Goal: Task Accomplishment & Management: Manage account settings

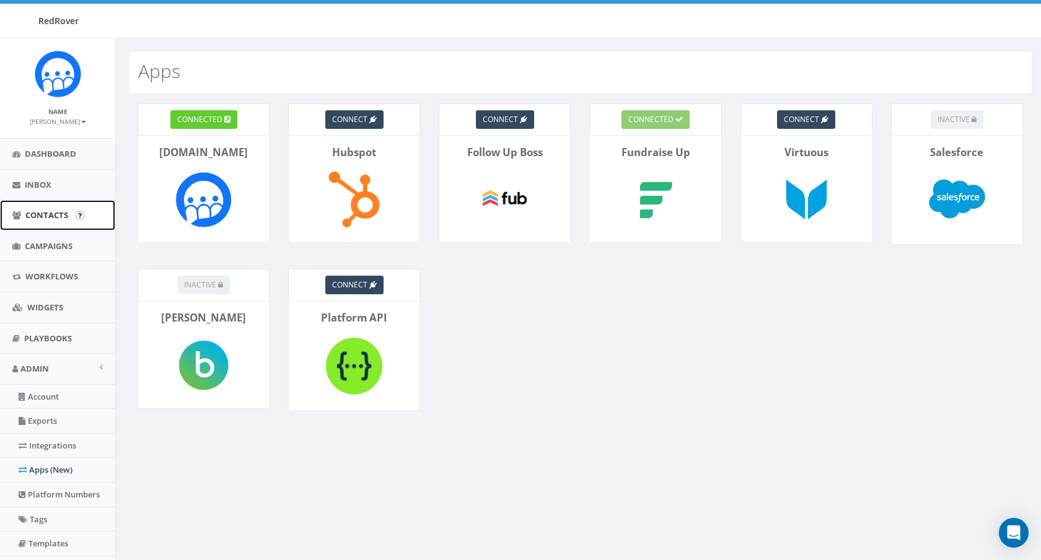
click at [46, 211] on span "Contacts" at bounding box center [46, 214] width 43 height 11
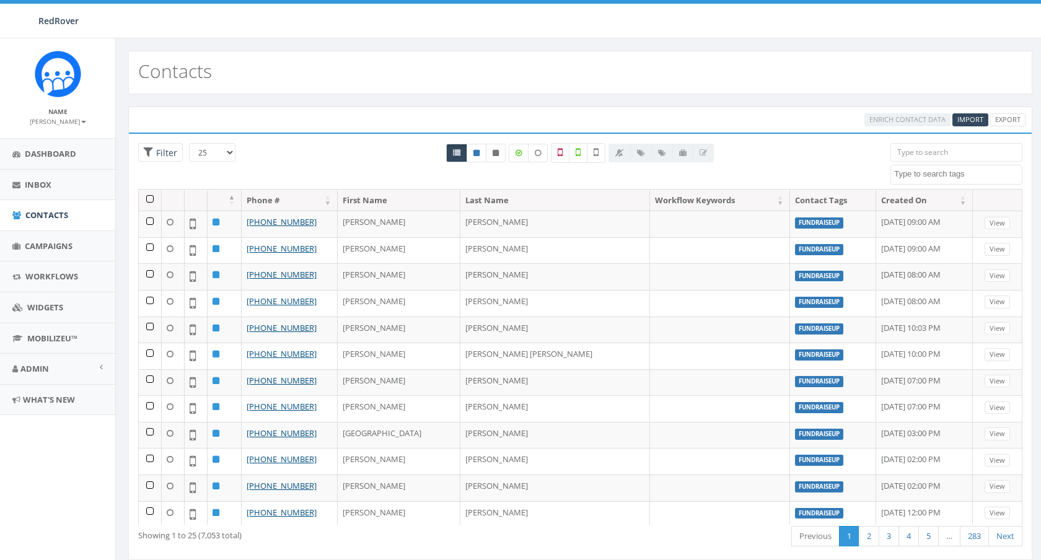
select select
click at [205, 146] on select "25 50 100" at bounding box center [212, 152] width 46 height 19
select select "100"
click at [189, 143] on select "25 50 100" at bounding box center [212, 152] width 46 height 19
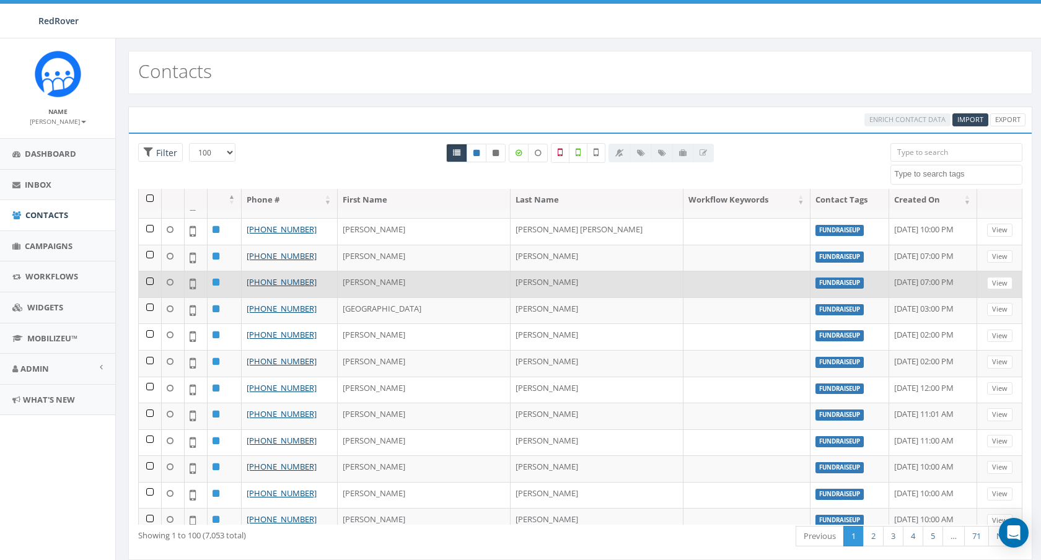
scroll to position [133, 0]
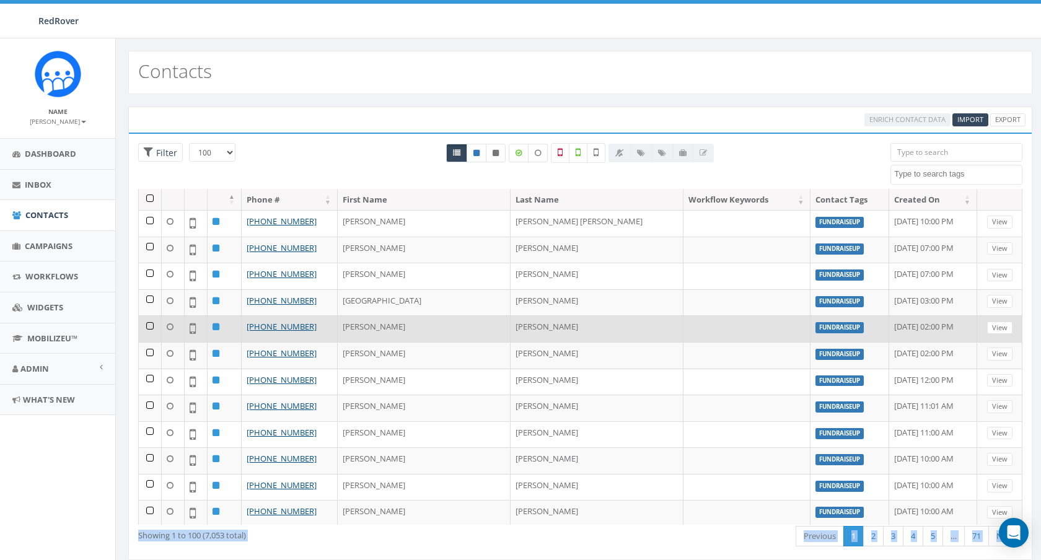
drag, startPoint x: 1015, startPoint y: 533, endPoint x: 897, endPoint y: 313, distance: 249.6
click at [897, 313] on body "RedRover RedRover Profile Sign Out 0.00 % of Available Amount Used You have use…" at bounding box center [520, 280] width 1041 height 560
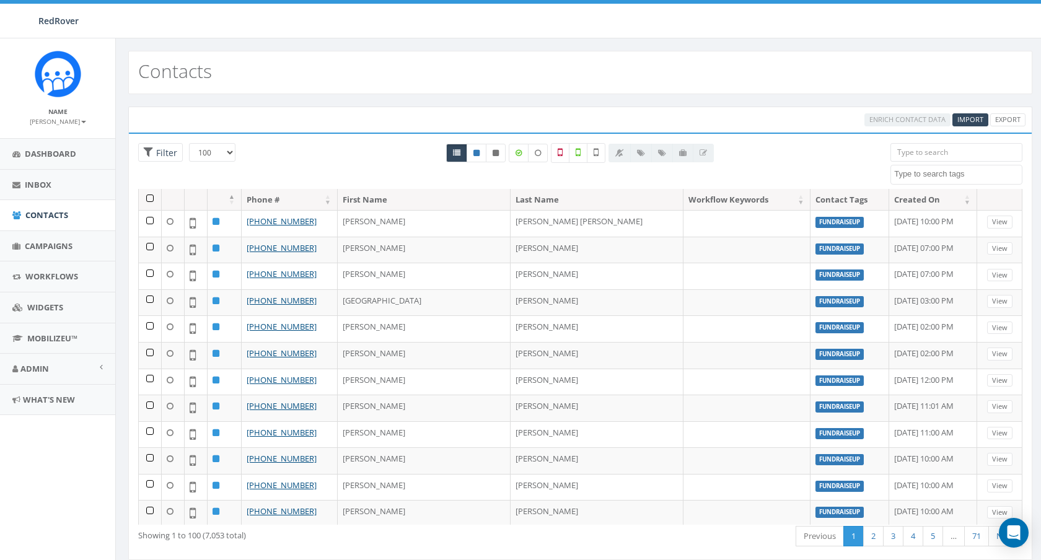
click at [730, 41] on div "Contacts" at bounding box center [580, 66] width 929 height 56
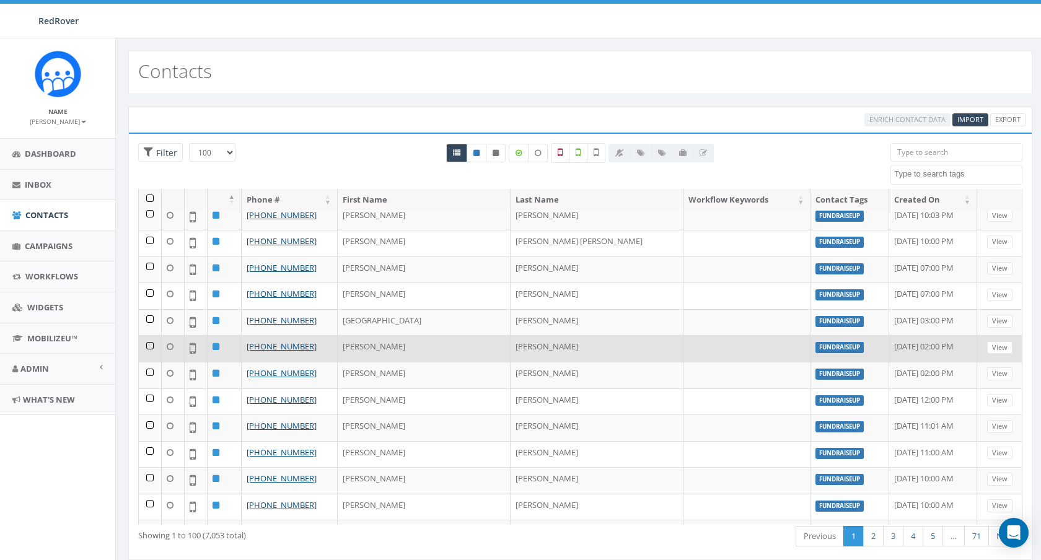
scroll to position [0, 0]
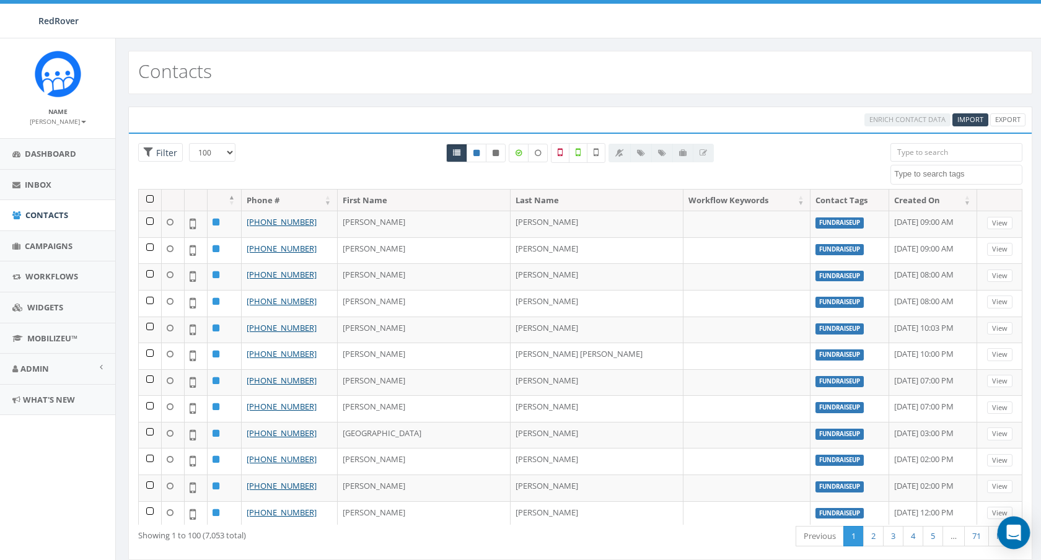
click at [1013, 532] on icon "Open Intercom Messenger" at bounding box center [1014, 533] width 14 height 16
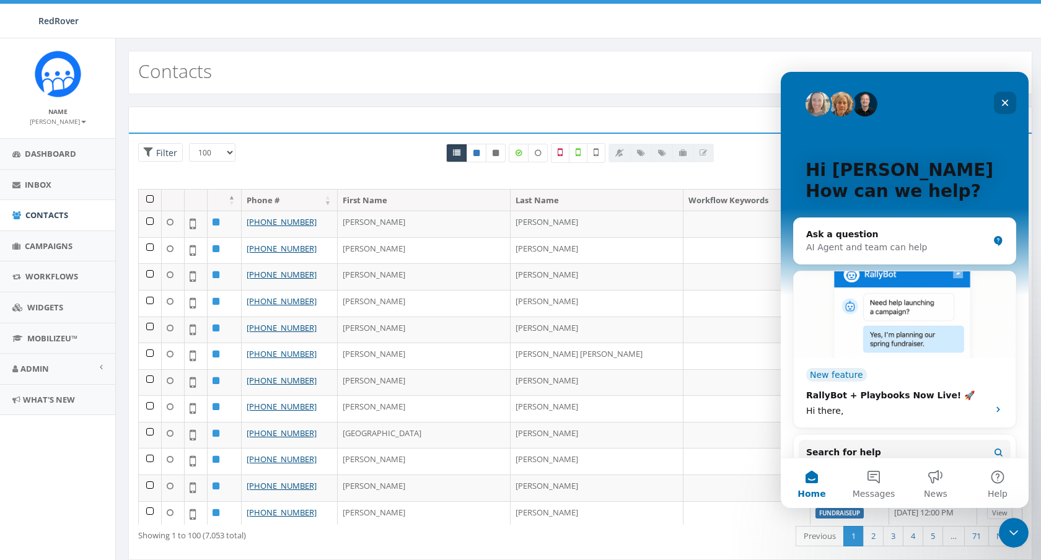
click at [1005, 103] on icon "Close" at bounding box center [1005, 103] width 7 height 7
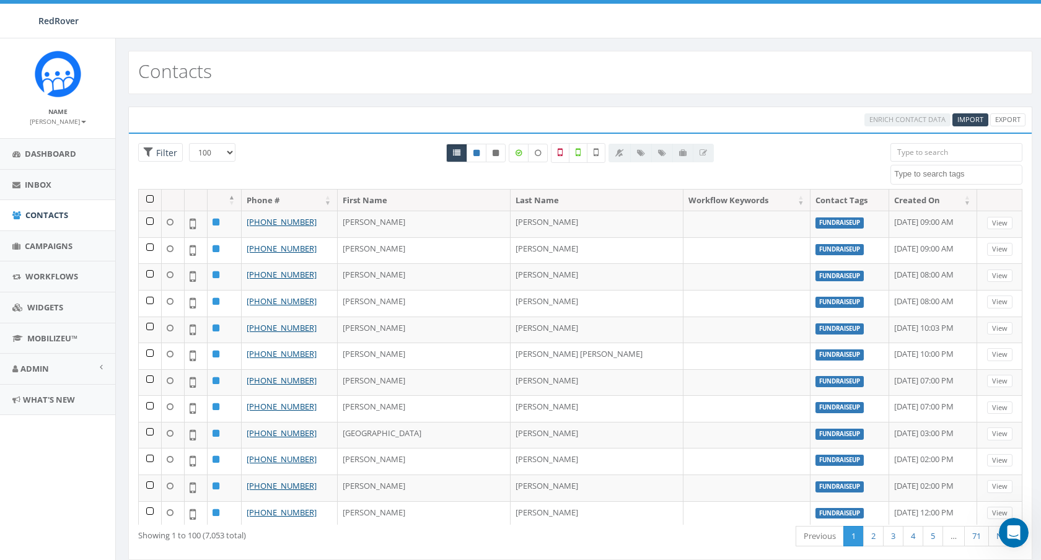
scroll to position [28, 0]
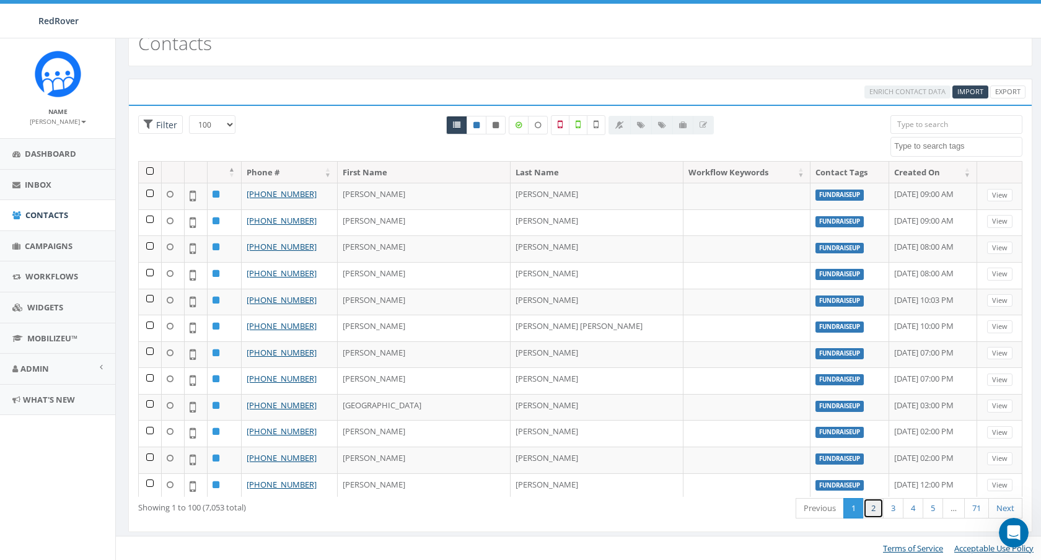
click at [872, 510] on link "2" at bounding box center [873, 508] width 20 height 20
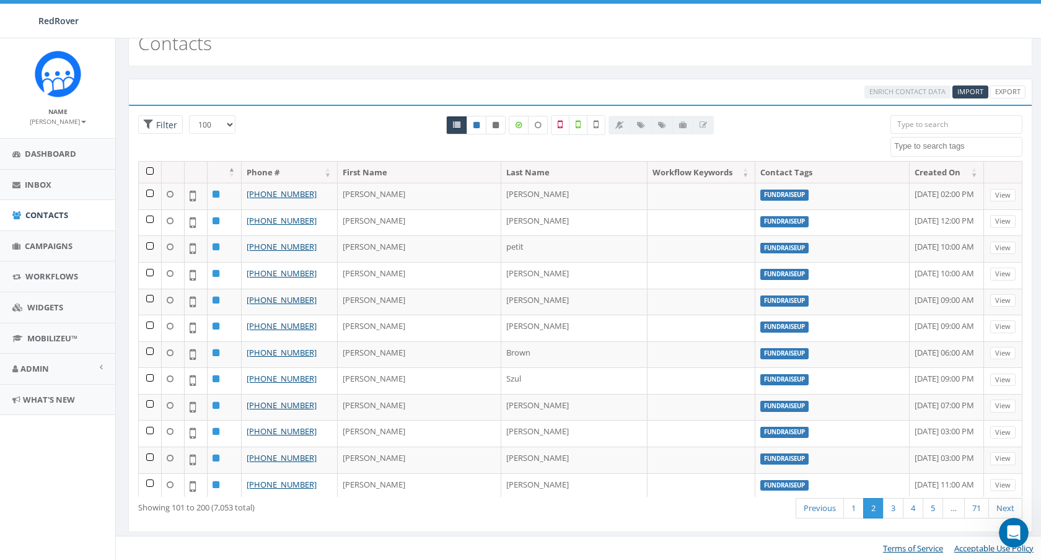
click at [920, 152] on span at bounding box center [957, 147] width 132 height 20
select select "ActiveCampaign"
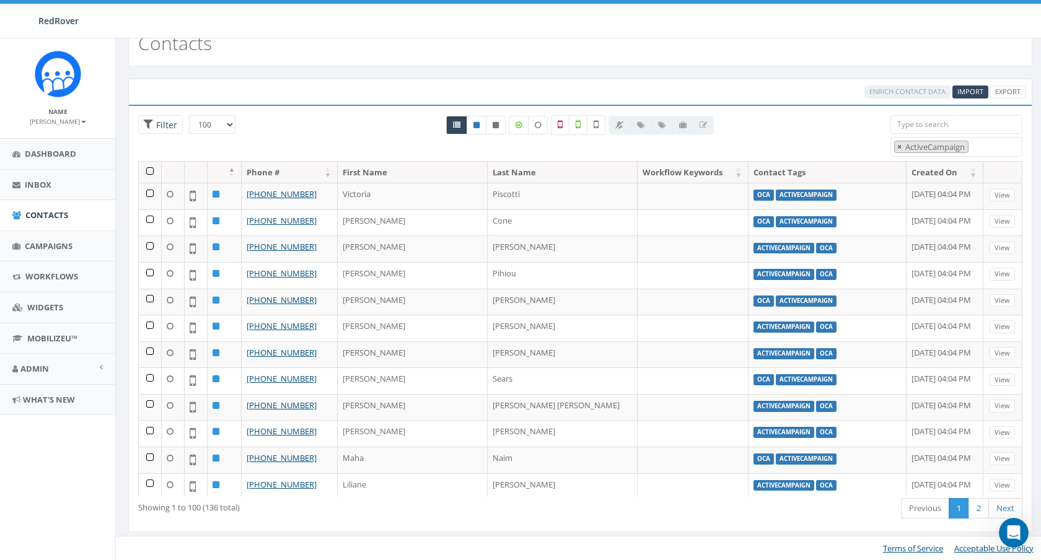
click at [896, 148] on button "×" at bounding box center [899, 147] width 9 height 12
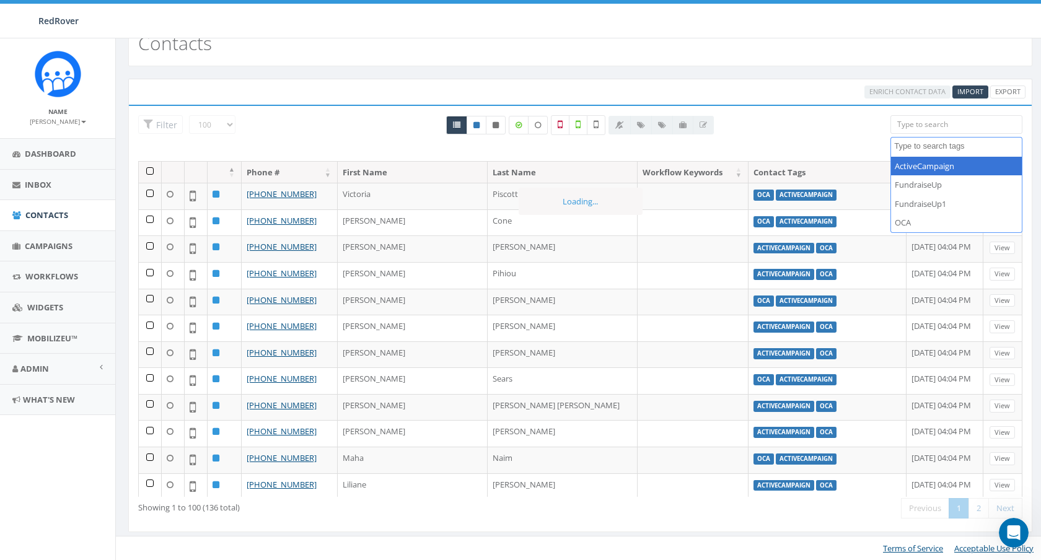
click at [851, 119] on div "All 0 contact(s) on current page All 136 contact(s) filtered" at bounding box center [581, 138] width 602 height 46
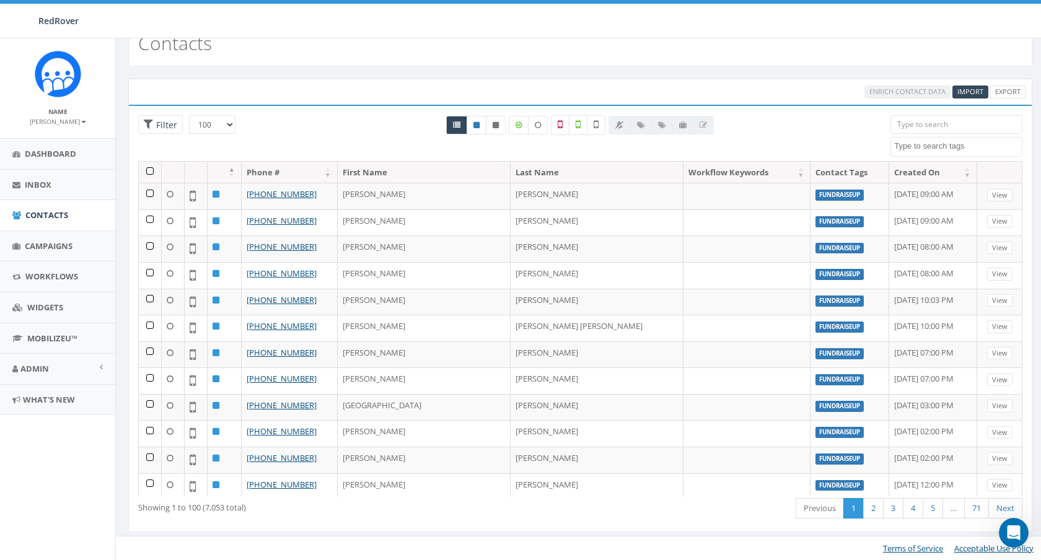
click at [920, 149] on textarea "Search" at bounding box center [958, 146] width 128 height 11
select select "OCA"
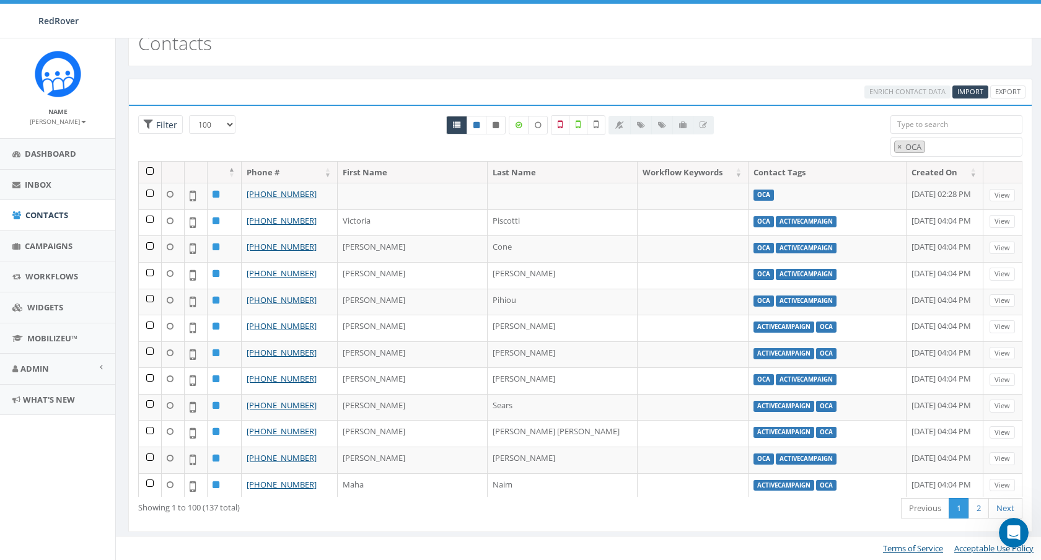
click at [148, 173] on th at bounding box center [150, 173] width 23 height 22
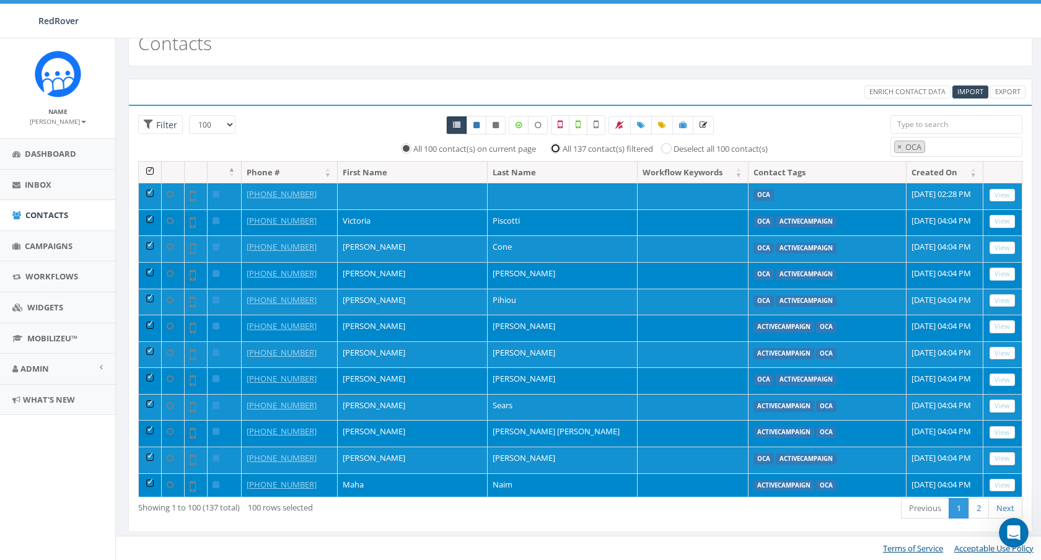
click at [557, 150] on input "All 137 contact(s) filtered" at bounding box center [559, 148] width 8 height 8
radio input "true"
click at [910, 91] on span "Enrich Contact Data" at bounding box center [908, 91] width 76 height 9
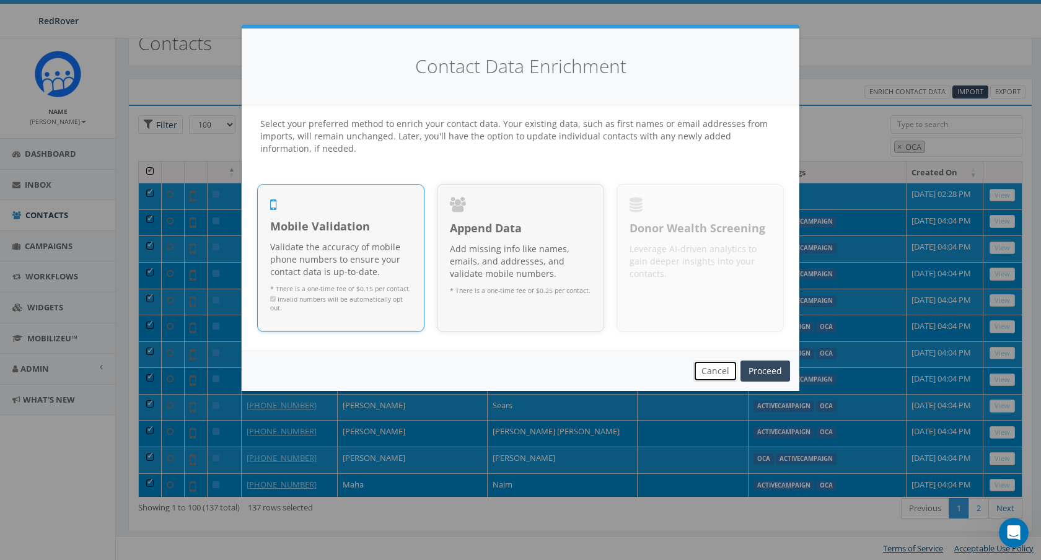
click at [720, 377] on button "Cancel" at bounding box center [716, 371] width 44 height 21
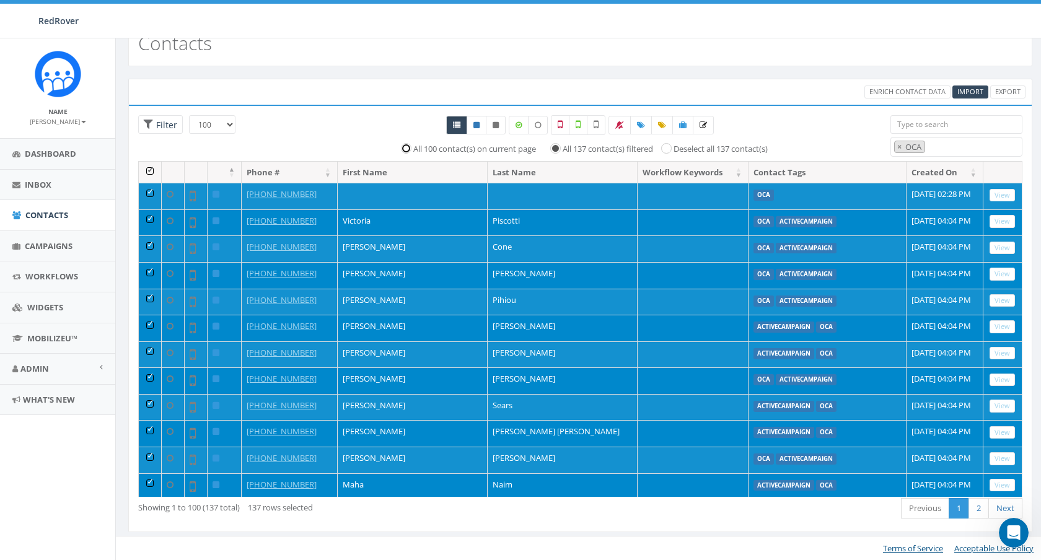
click at [405, 149] on input "All 100 contact(s) on current page" at bounding box center [409, 148] width 8 height 8
radio input "true"
click at [149, 172] on th at bounding box center [150, 173] width 23 height 22
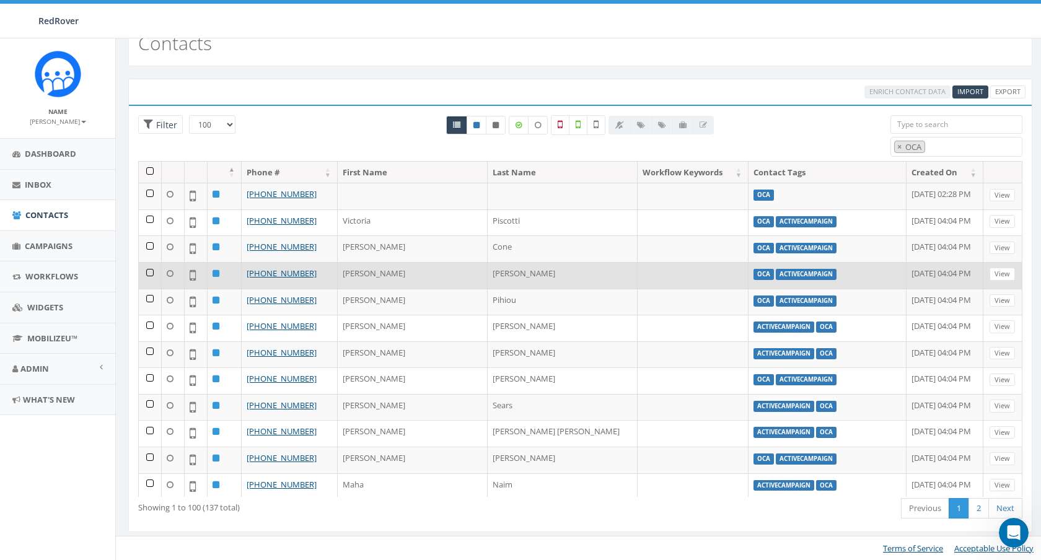
scroll to position [0, 0]
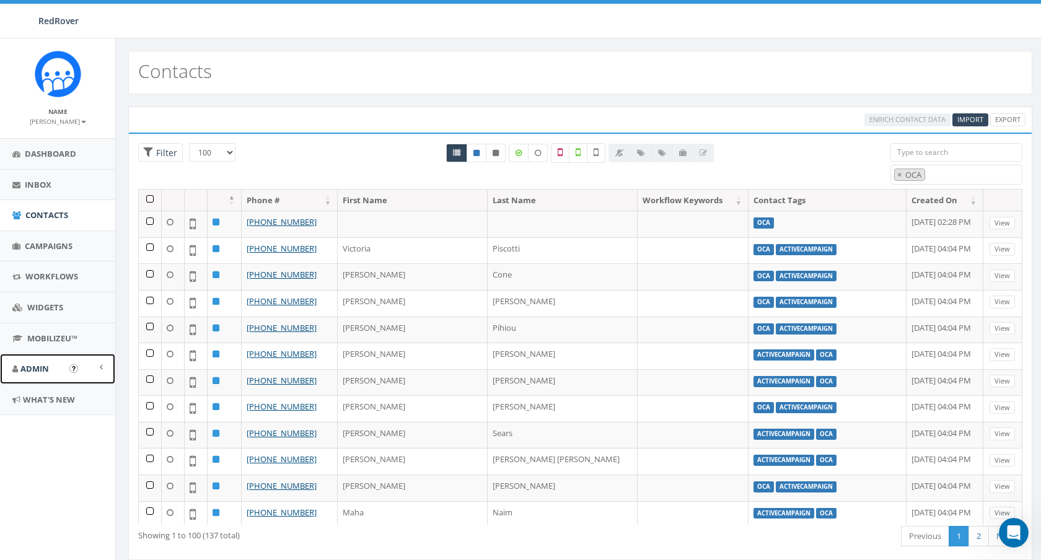
click at [46, 369] on span "Admin" at bounding box center [34, 368] width 29 height 11
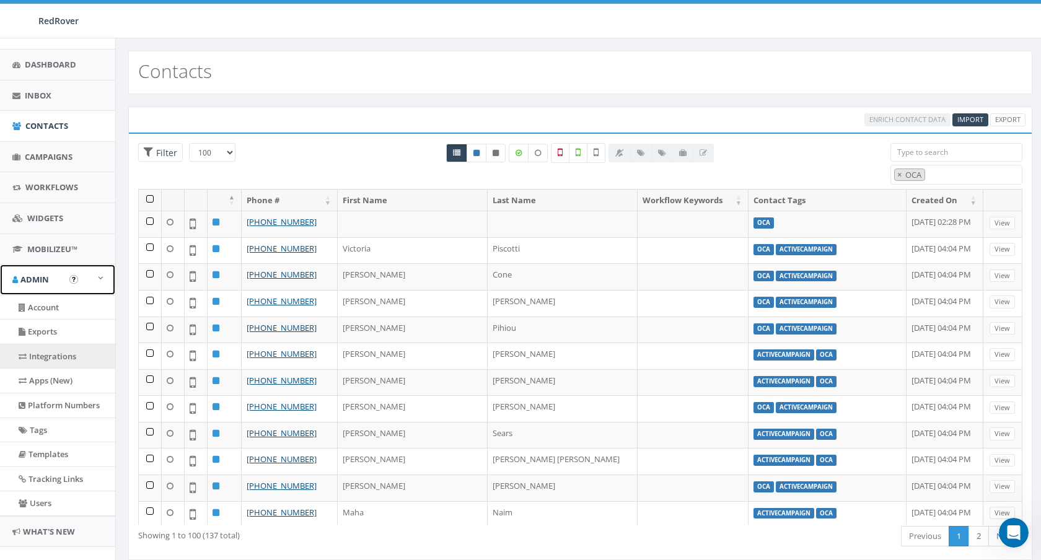
scroll to position [111, 0]
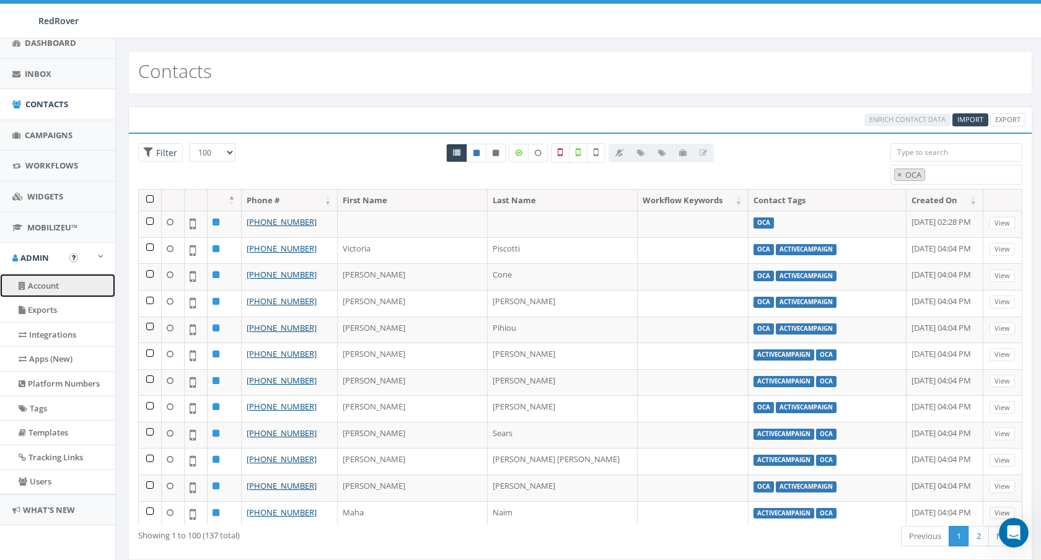
click at [50, 282] on link "Account" at bounding box center [57, 286] width 115 height 24
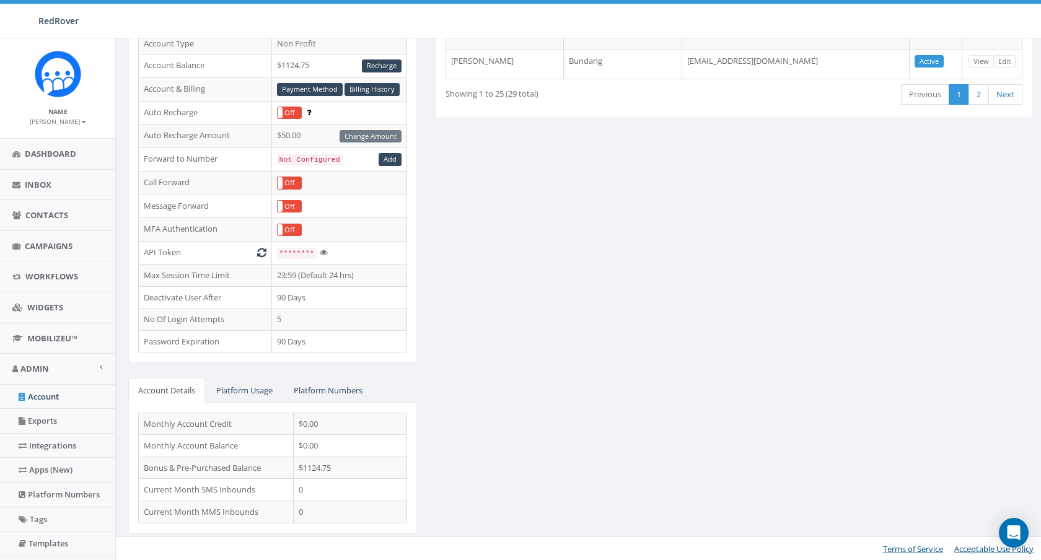
scroll to position [166, 0]
click at [310, 390] on link "Platform Numbers" at bounding box center [328, 389] width 89 height 25
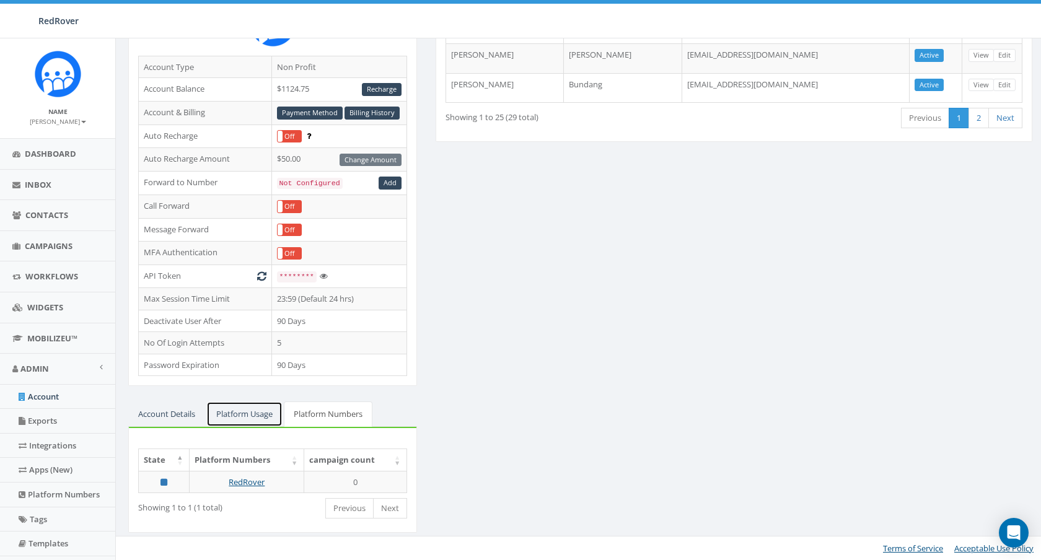
click at [244, 415] on link "Platform Usage" at bounding box center [244, 414] width 76 height 25
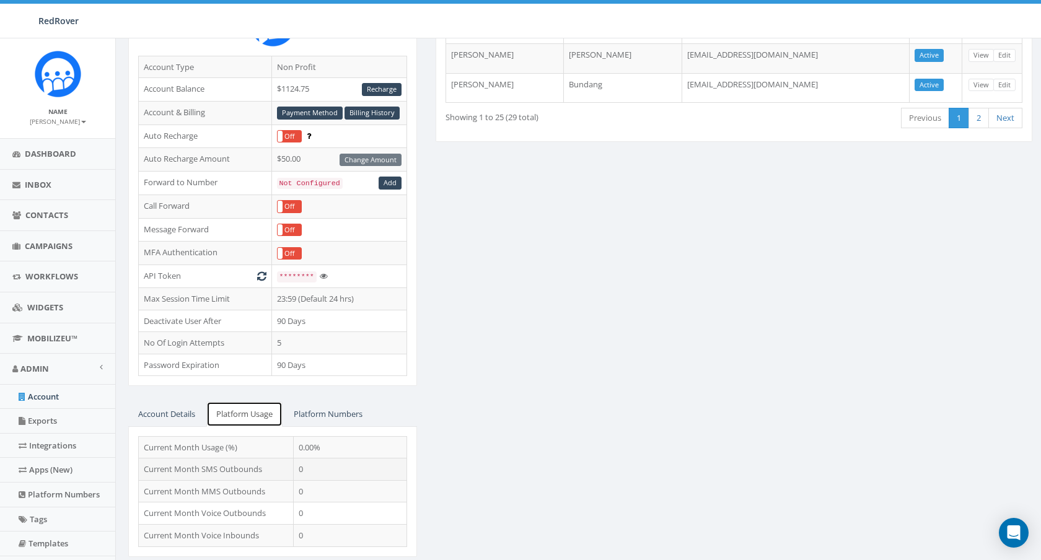
scroll to position [166, 0]
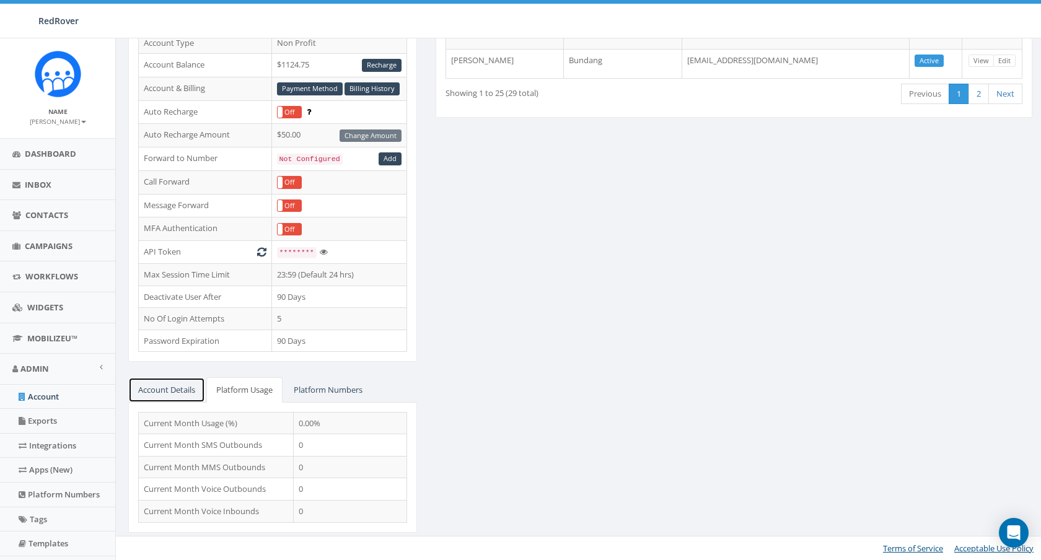
click at [177, 393] on link "Account Details" at bounding box center [166, 389] width 77 height 25
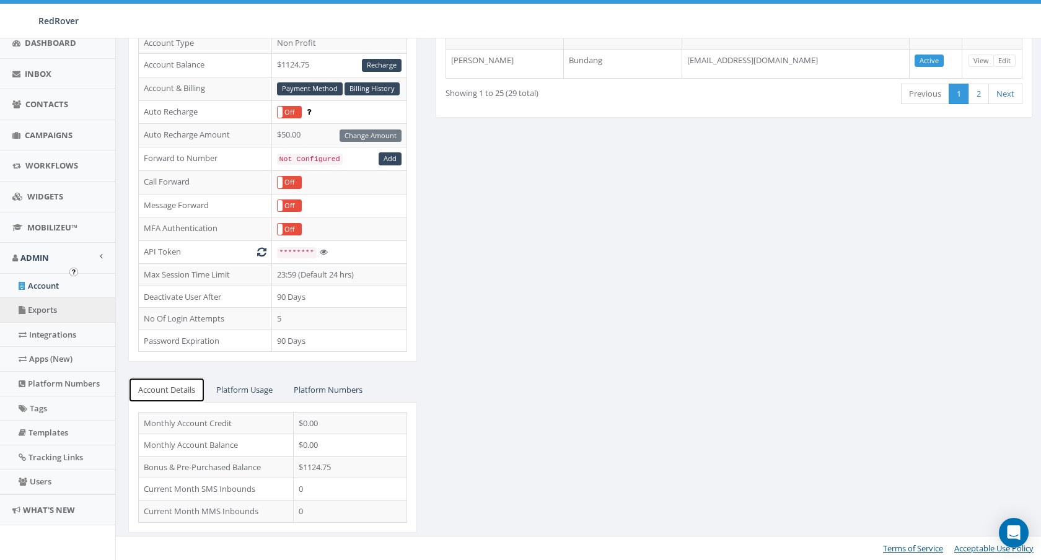
scroll to position [0, 0]
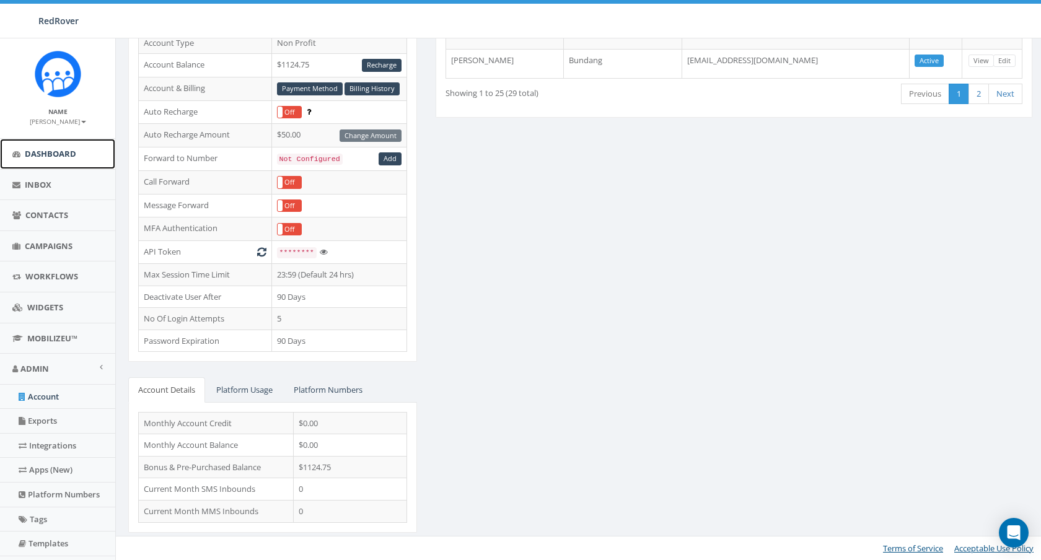
click at [43, 141] on link "Dashboard" at bounding box center [57, 154] width 115 height 30
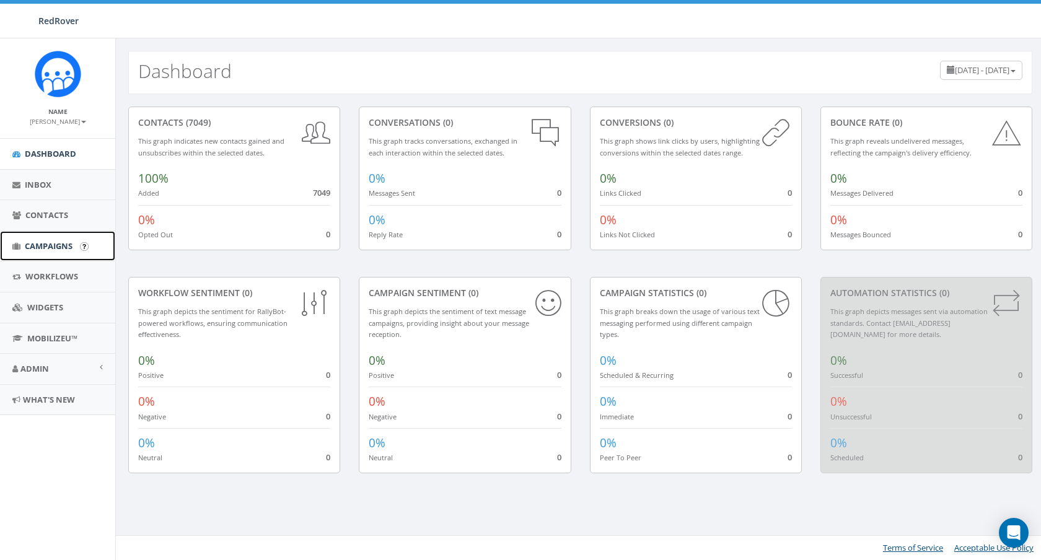
click at [51, 248] on span "Campaigns" at bounding box center [49, 245] width 48 height 11
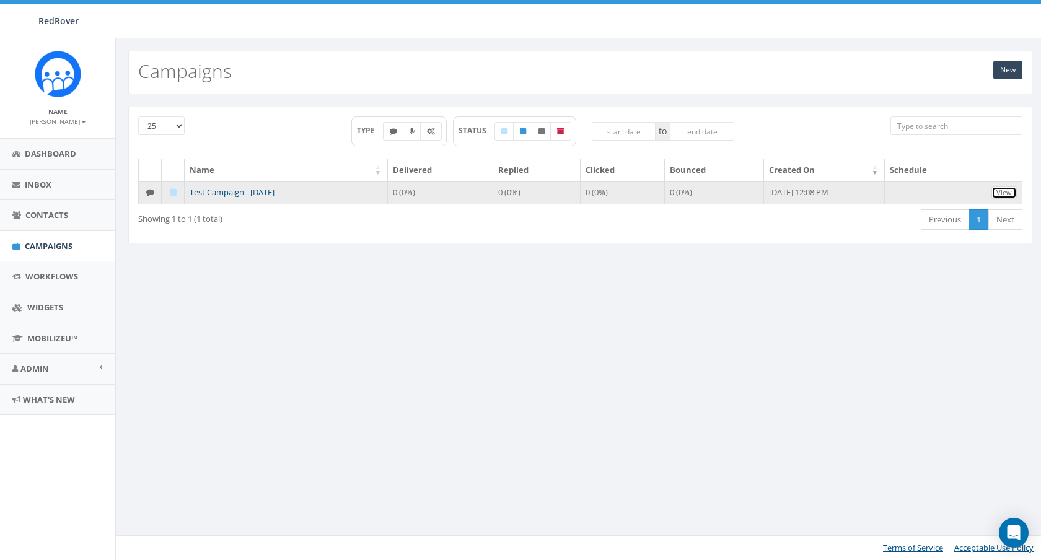
click at [1008, 195] on link "View" at bounding box center [1004, 193] width 25 height 13
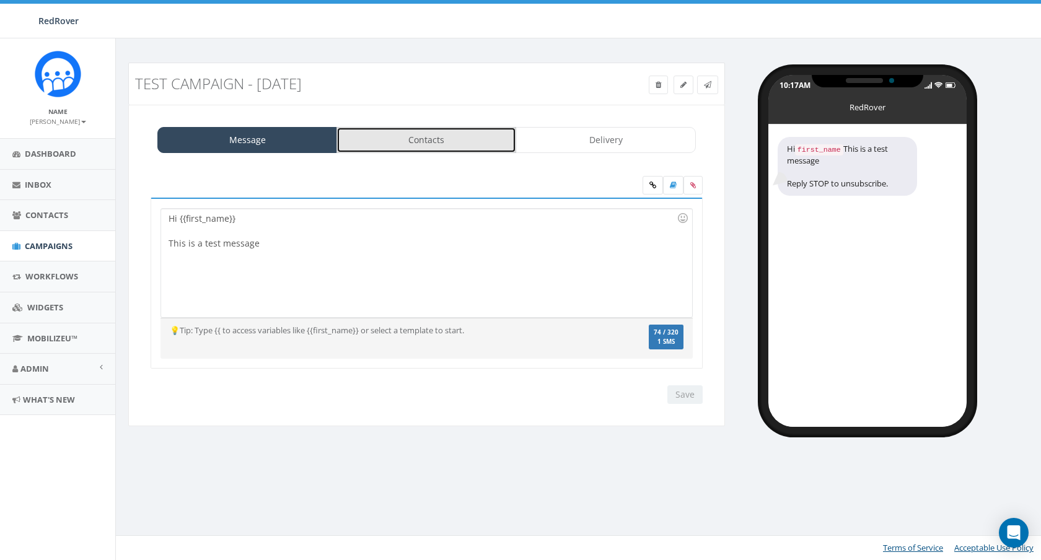
click at [404, 144] on link "Contacts" at bounding box center [427, 140] width 180 height 26
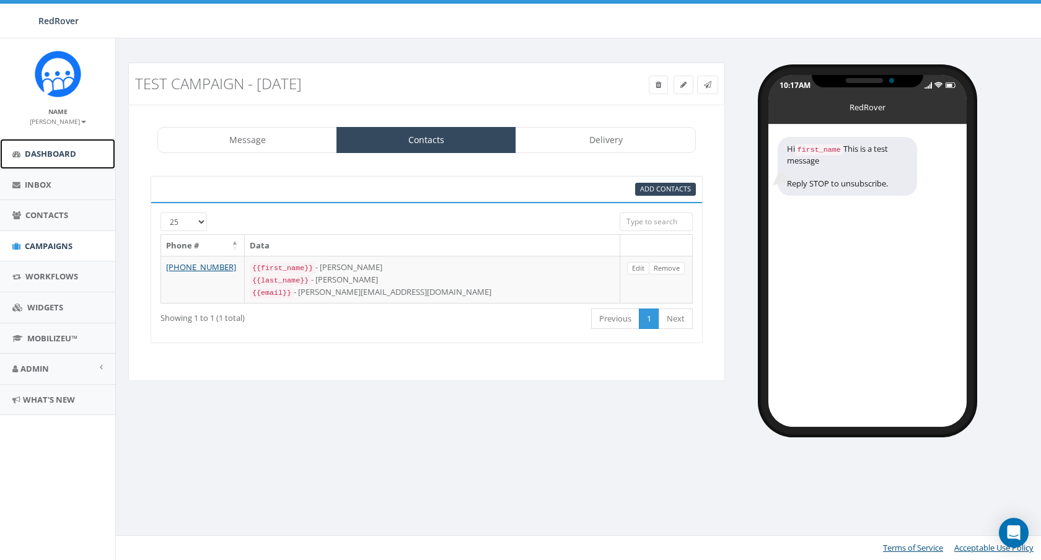
click at [56, 161] on link "Dashboard" at bounding box center [57, 154] width 115 height 30
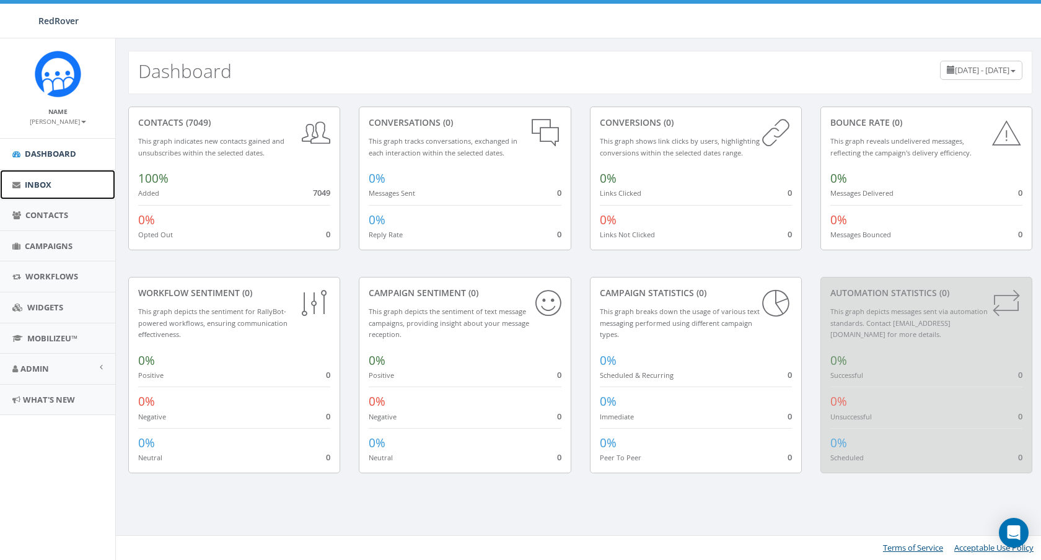
click at [53, 185] on link "Inbox" at bounding box center [57, 185] width 115 height 30
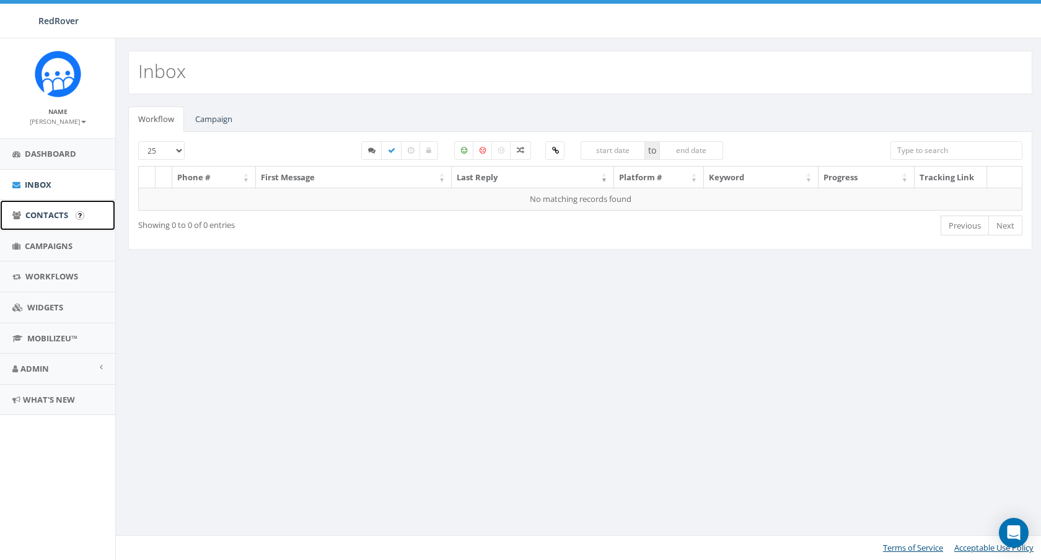
click at [52, 216] on span "Contacts" at bounding box center [46, 214] width 43 height 11
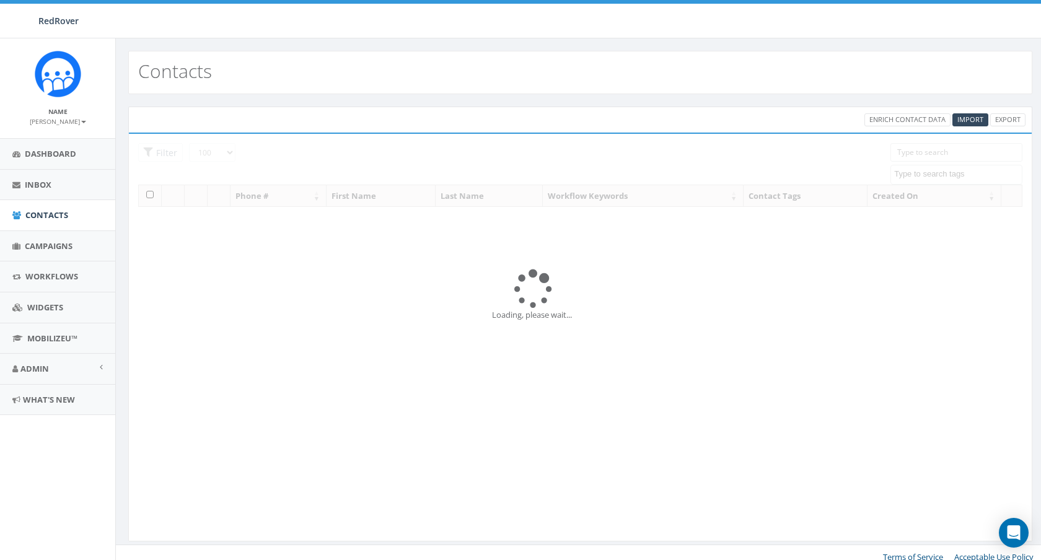
select select "100"
select select
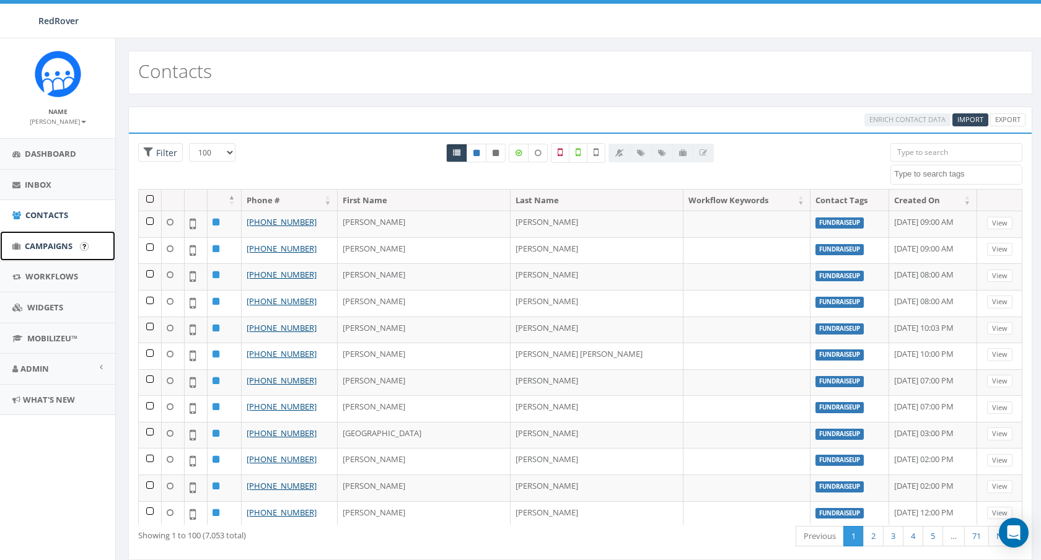
click at [43, 247] on span "Campaigns" at bounding box center [49, 245] width 48 height 11
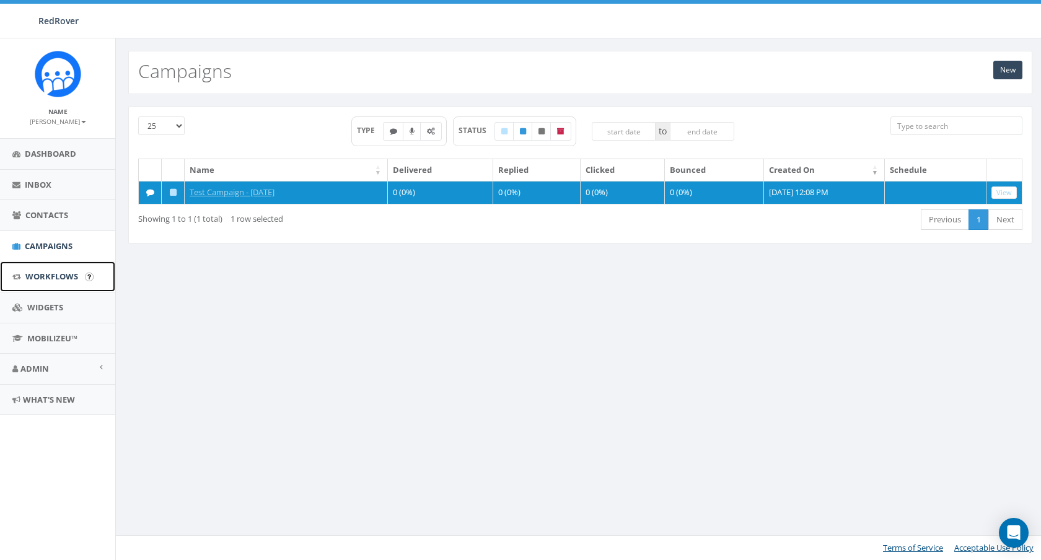
click at [43, 278] on span "Workflows" at bounding box center [51, 276] width 53 height 11
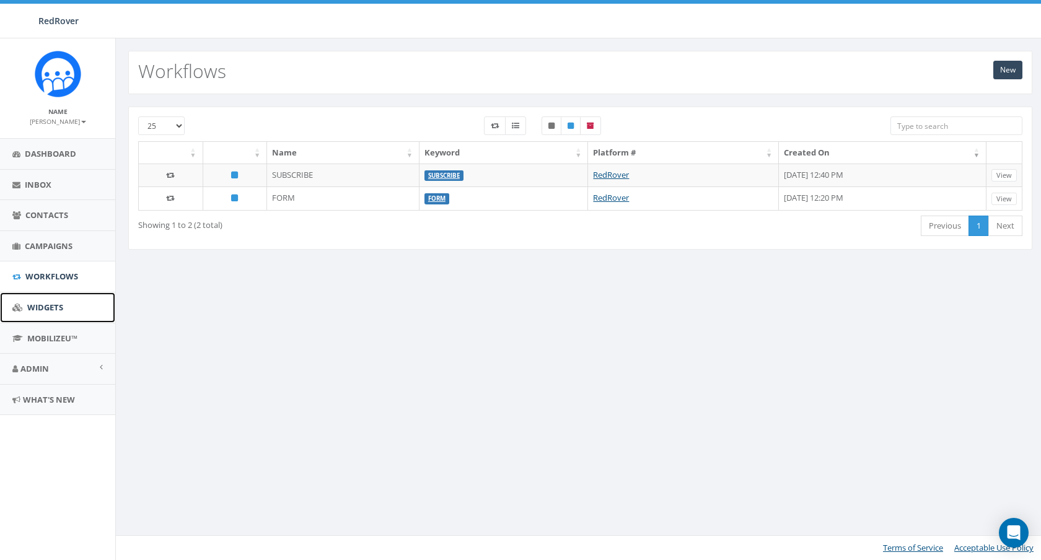
click at [43, 296] on link "Widgets" at bounding box center [57, 308] width 115 height 30
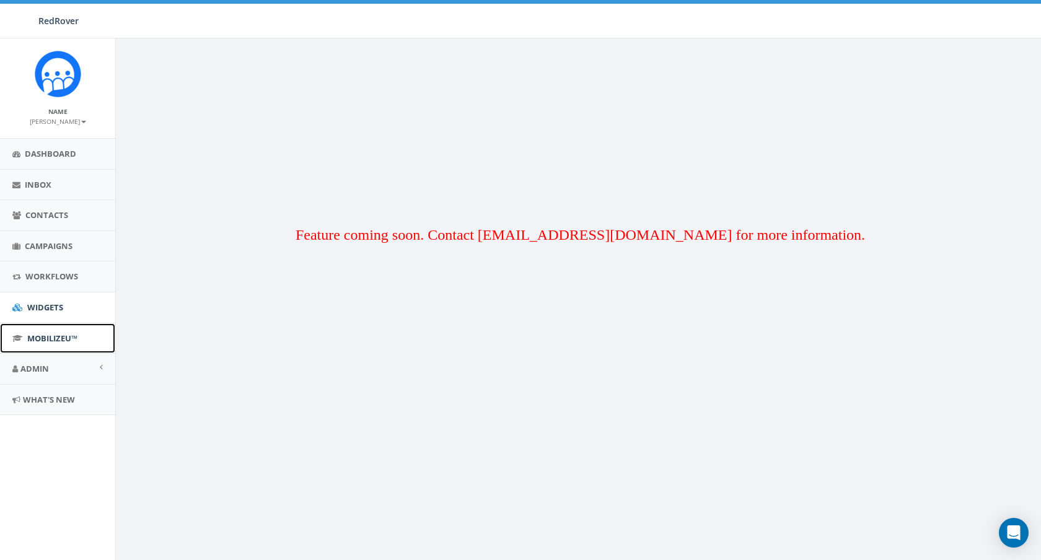
click at [45, 334] on span "MobilizeU™" at bounding box center [52, 338] width 50 height 11
click at [81, 362] on link "Admin" at bounding box center [57, 369] width 115 height 30
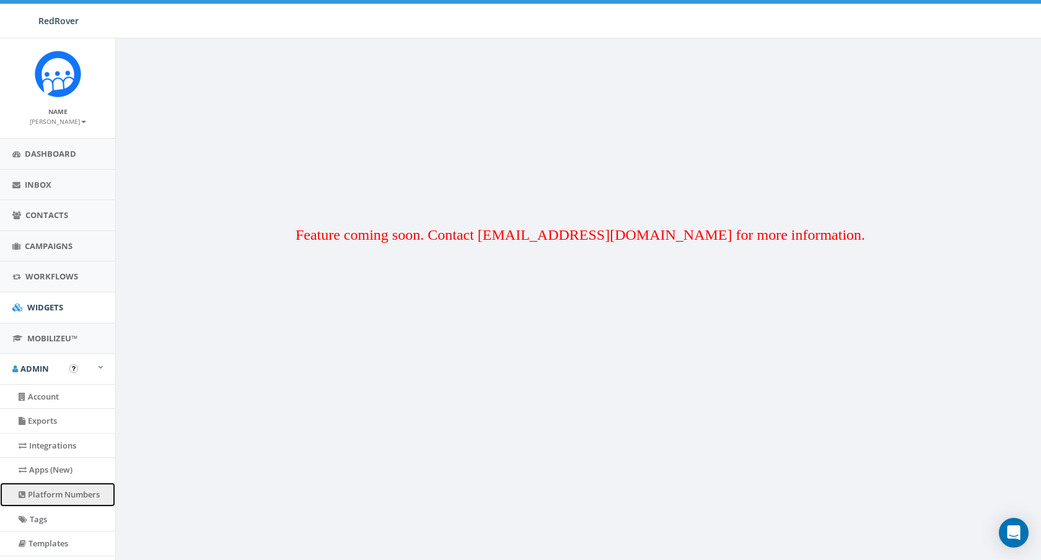
click at [84, 492] on link "Platform Numbers" at bounding box center [57, 495] width 115 height 24
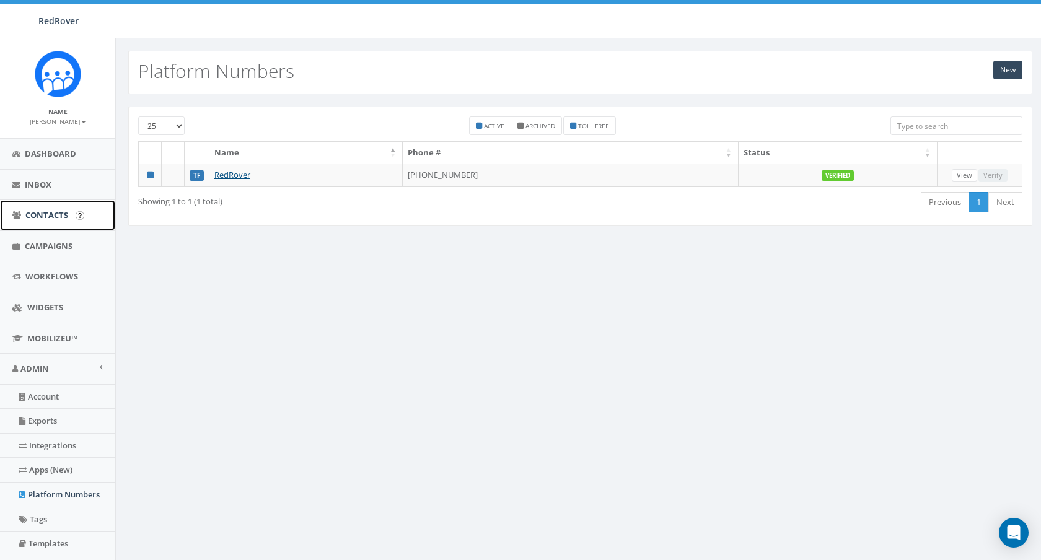
click at [43, 220] on span "Contacts" at bounding box center [46, 214] width 43 height 11
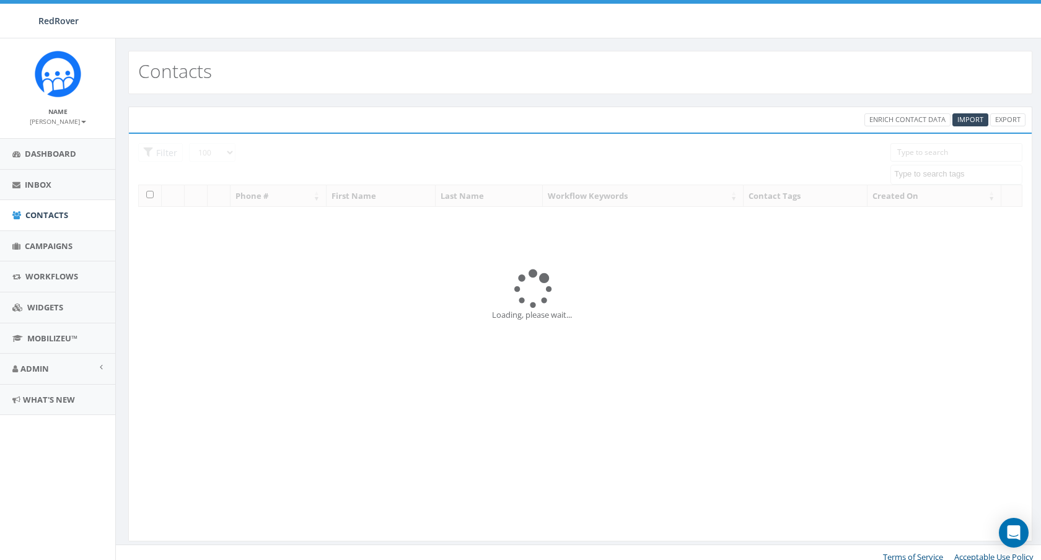
select select "100"
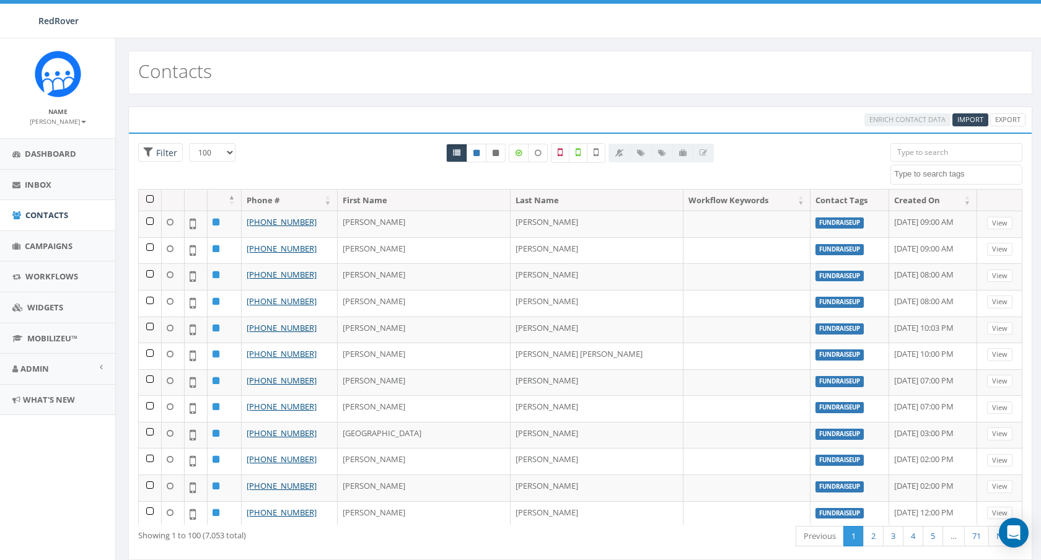
click at [980, 172] on textarea "Search" at bounding box center [958, 174] width 128 height 11
select select "OCA"
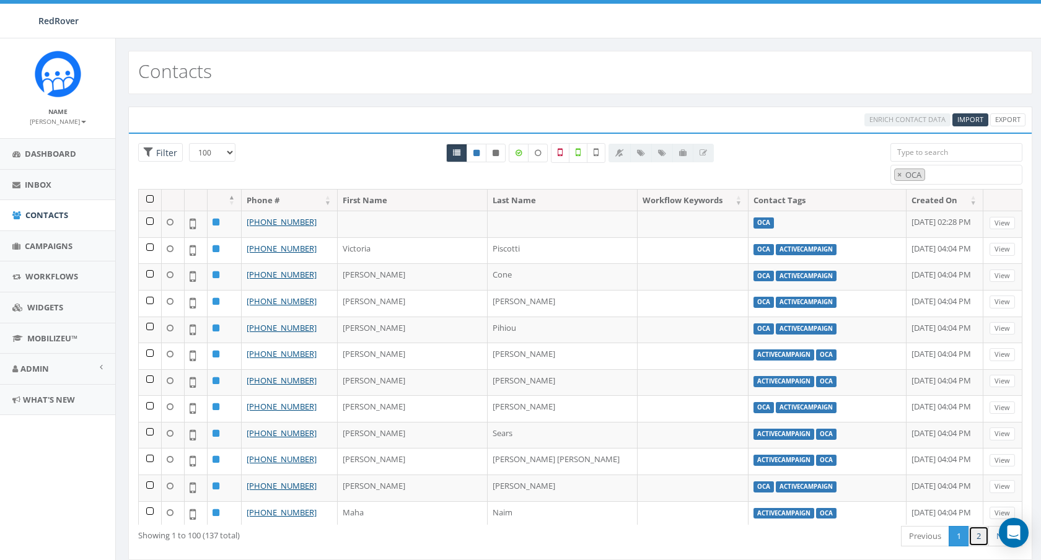
click at [977, 536] on link "2" at bounding box center [979, 536] width 20 height 20
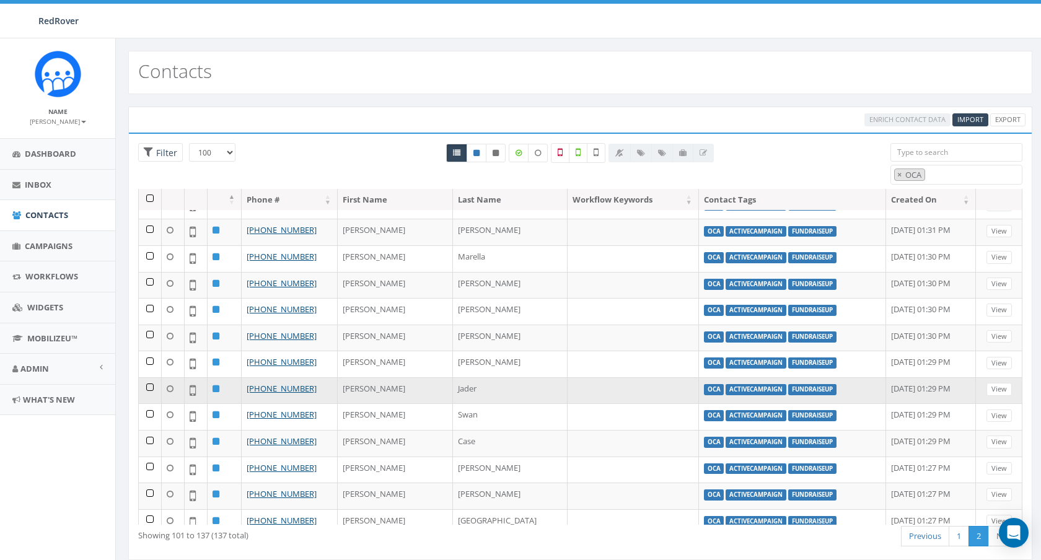
scroll to position [0, 0]
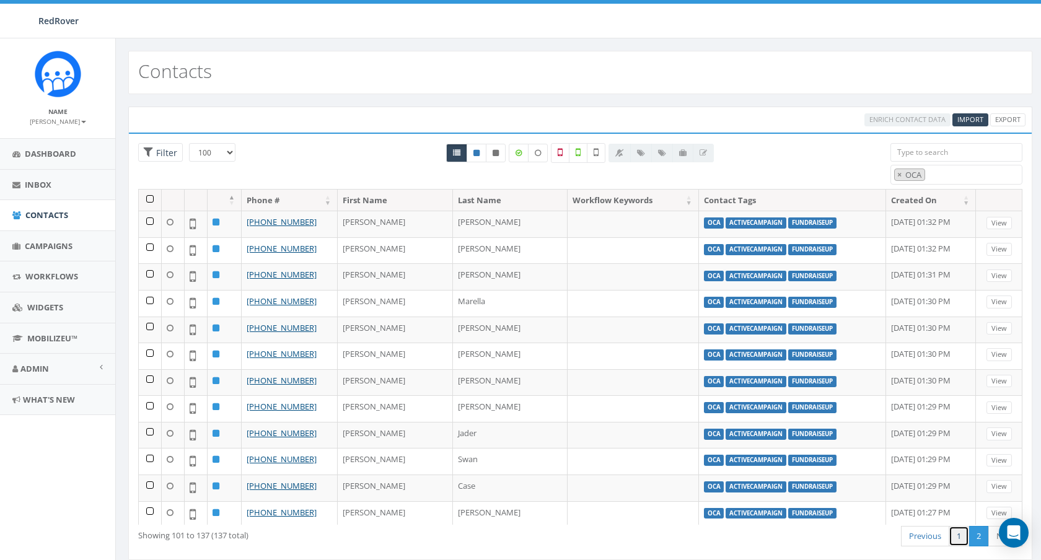
click at [959, 540] on link "1" at bounding box center [959, 536] width 20 height 20
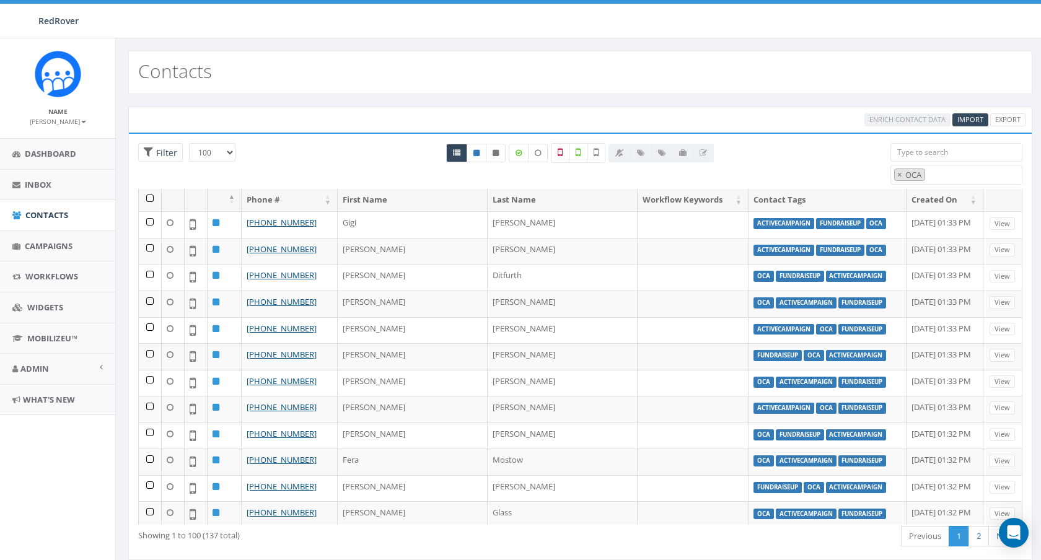
scroll to position [2298, 0]
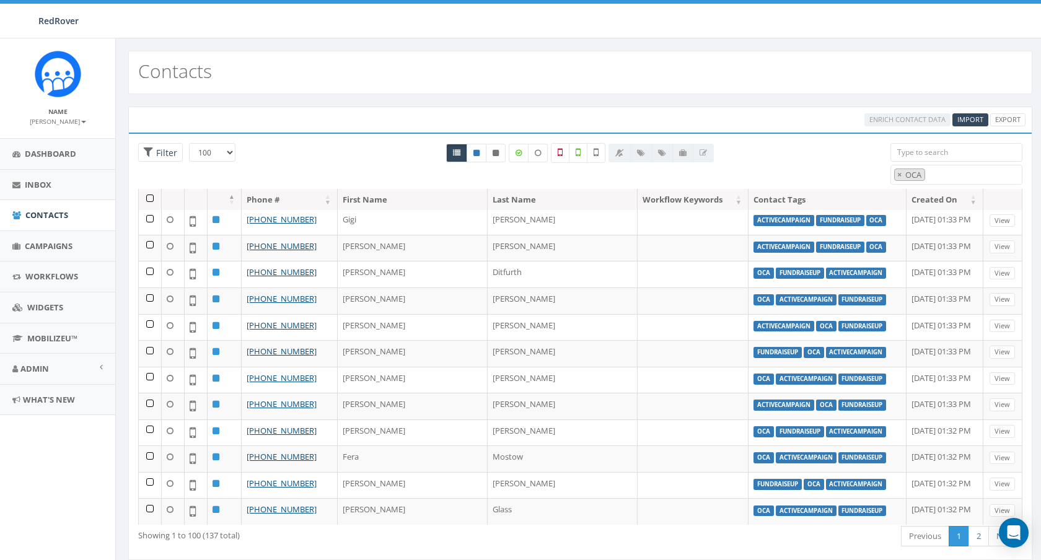
click at [151, 198] on th at bounding box center [150, 200] width 23 height 22
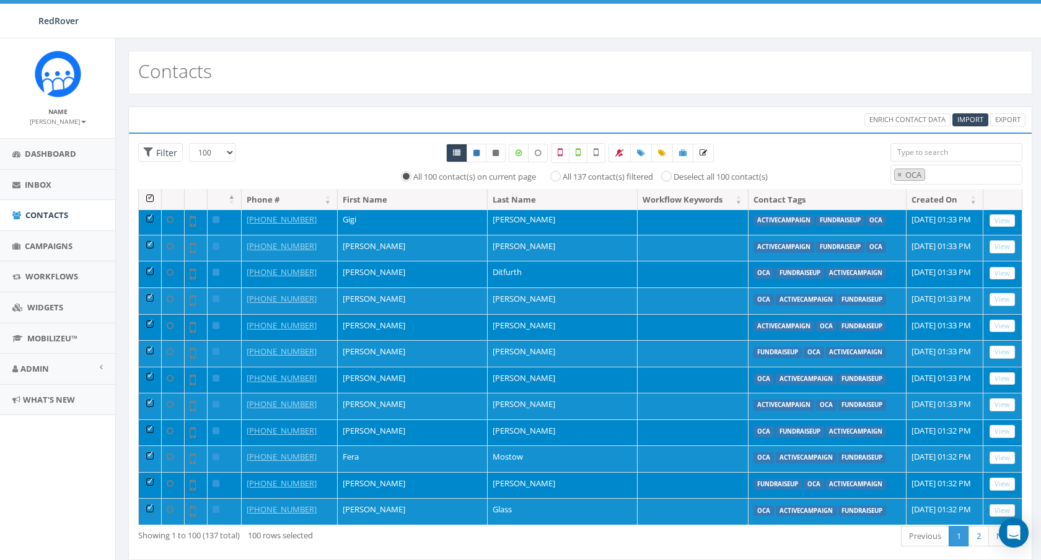
click at [156, 195] on th at bounding box center [150, 200] width 23 height 22
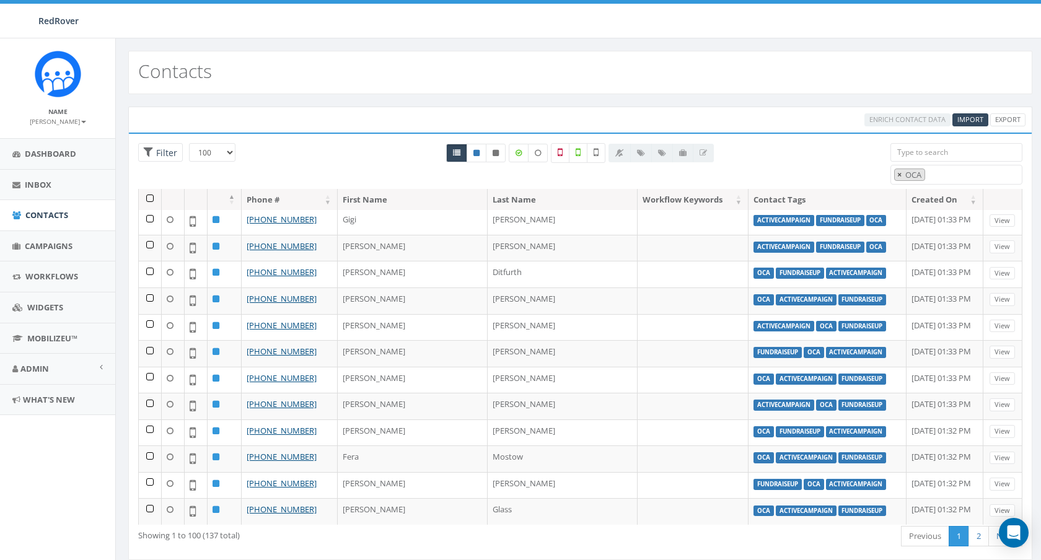
click at [896, 173] on button "×" at bounding box center [899, 175] width 9 height 12
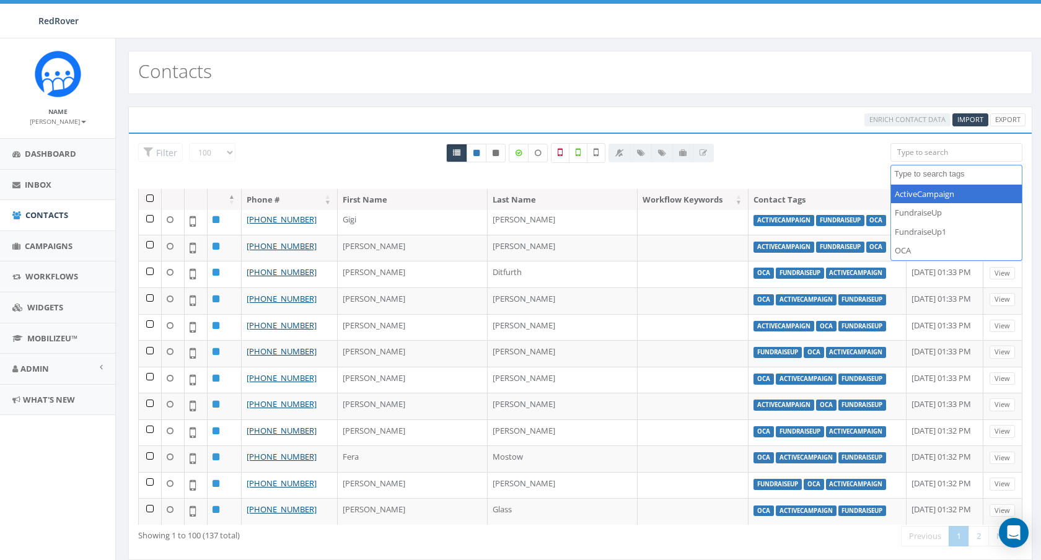
click at [811, 107] on div "Enrich Contact Data Import Export" at bounding box center [580, 120] width 904 height 26
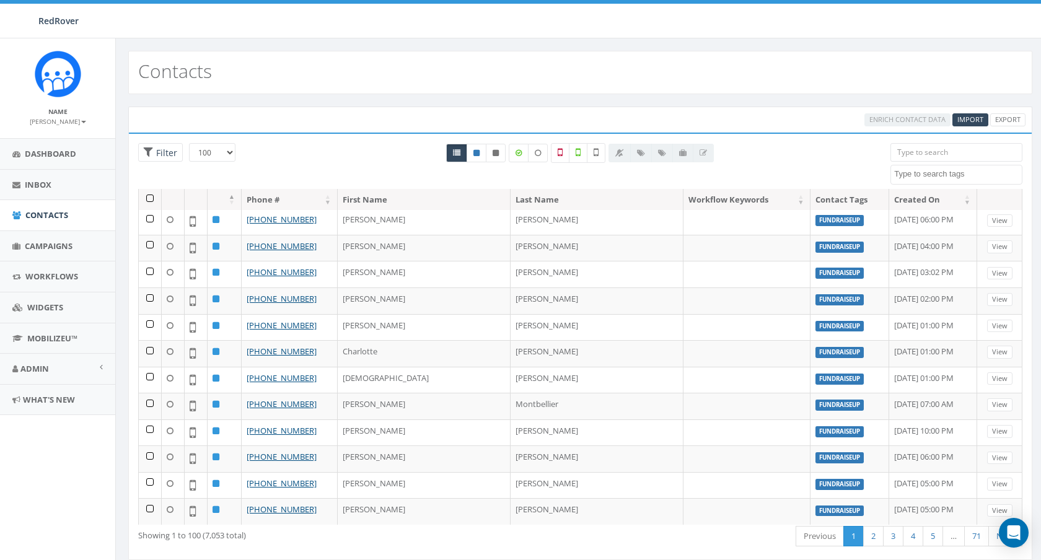
click at [977, 171] on textarea "Search" at bounding box center [958, 174] width 128 height 11
select select "OCA"
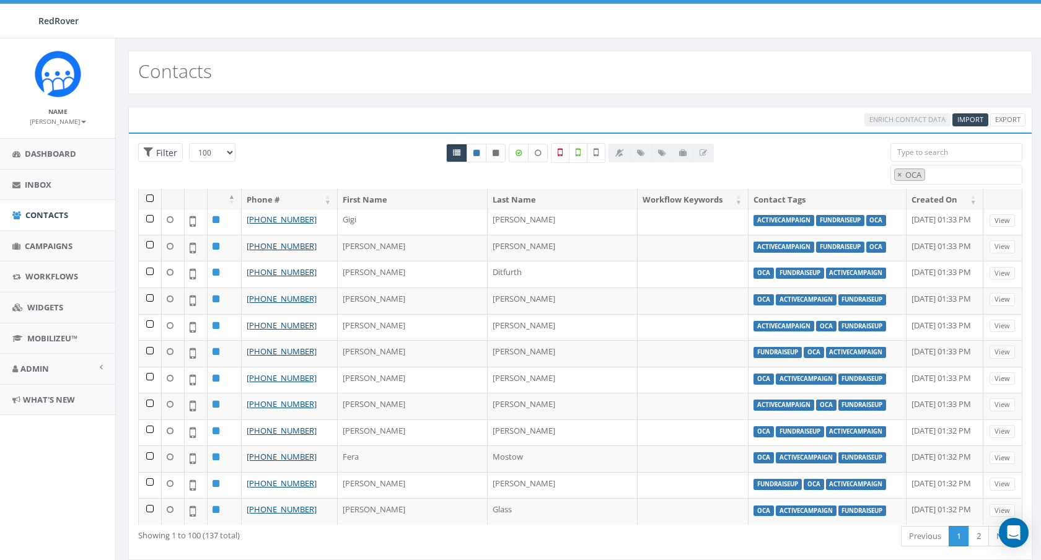
click at [149, 198] on th at bounding box center [150, 200] width 23 height 22
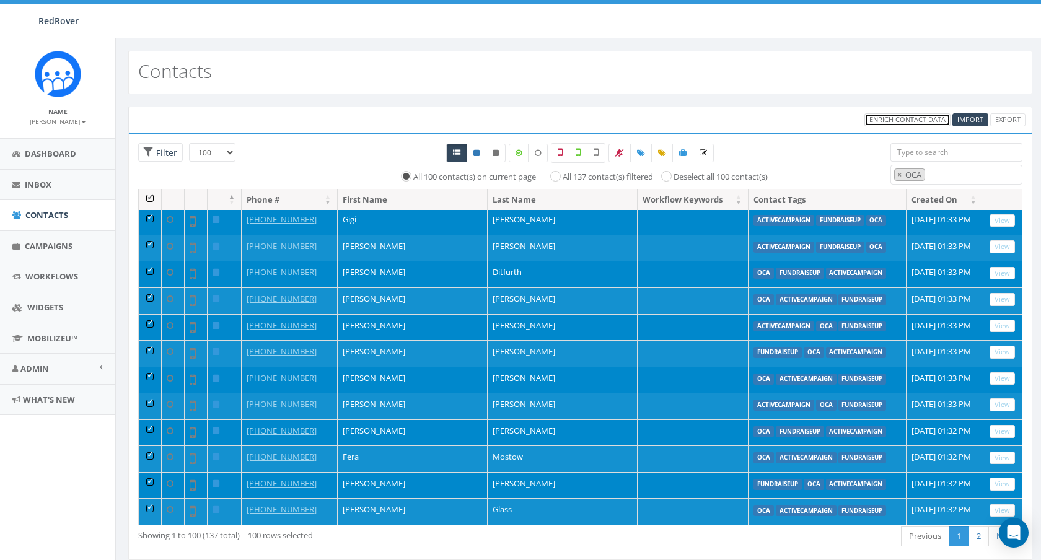
click at [910, 123] on span "Enrich Contact Data" at bounding box center [908, 119] width 76 height 9
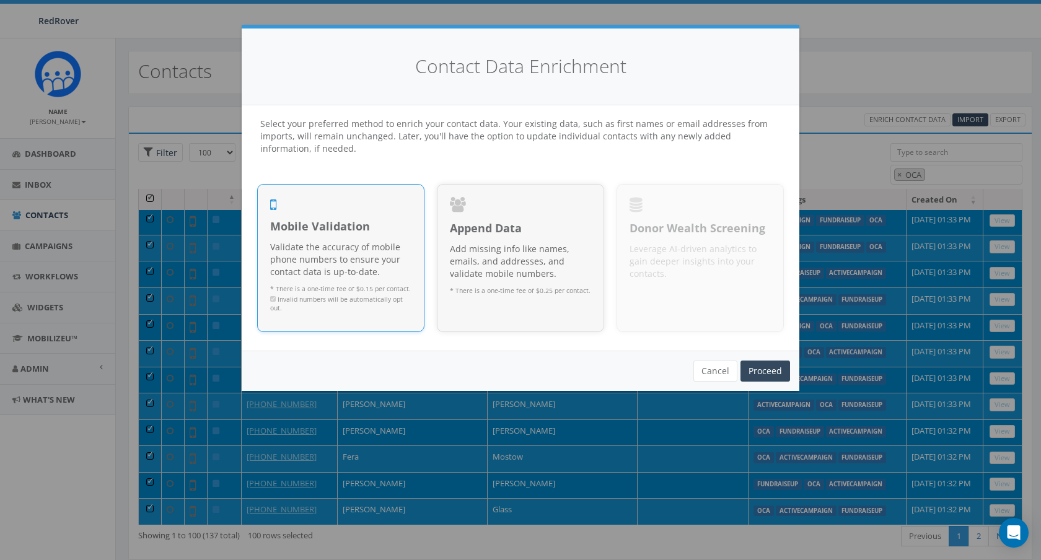
click at [337, 244] on p "Validate the accuracy of mobile phone numbers to ensure your contact data is up…" at bounding box center [340, 259] width 141 height 37
click at [772, 375] on link "Proceed" at bounding box center [766, 371] width 50 height 21
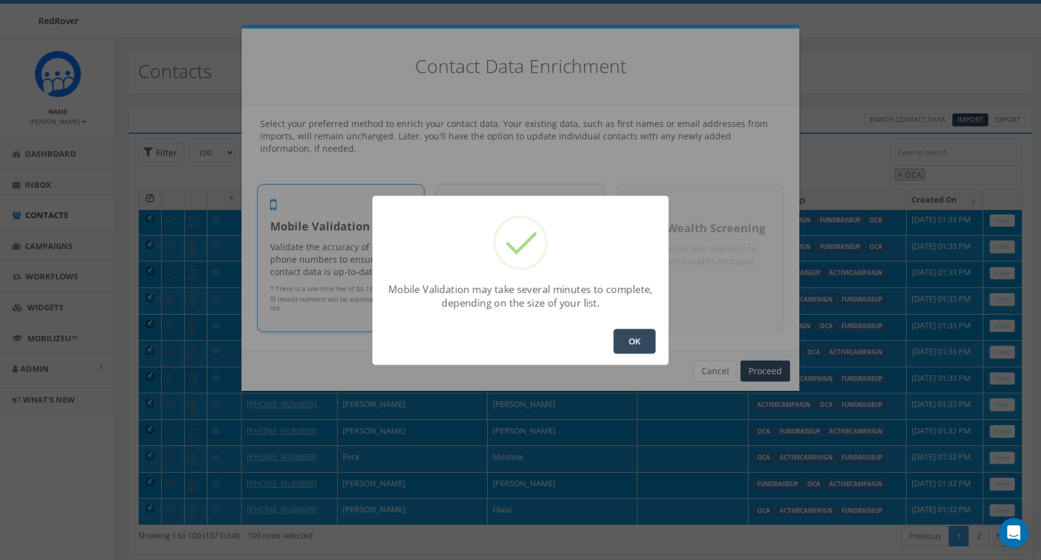
click at [635, 345] on button "OK" at bounding box center [635, 341] width 42 height 25
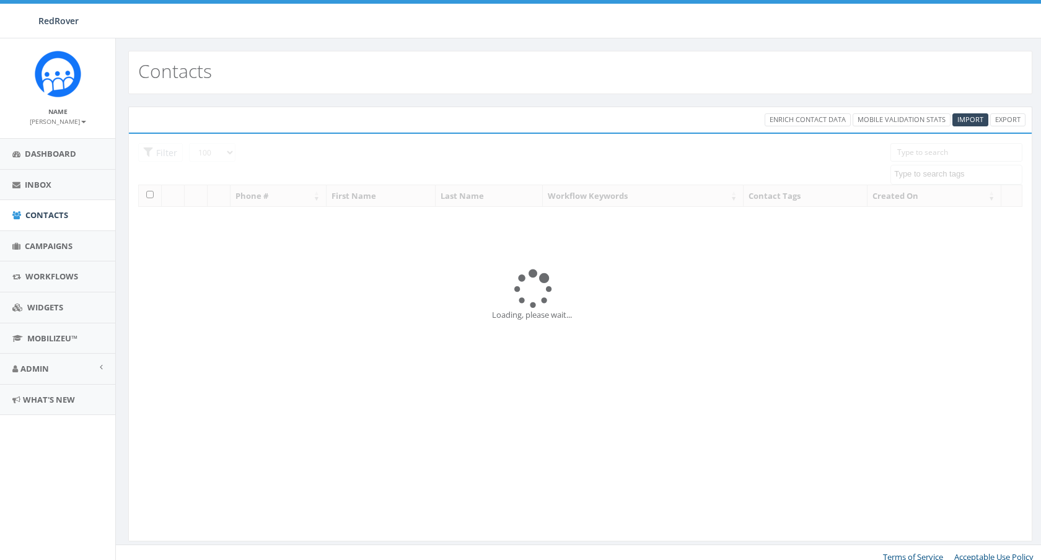
select select "100"
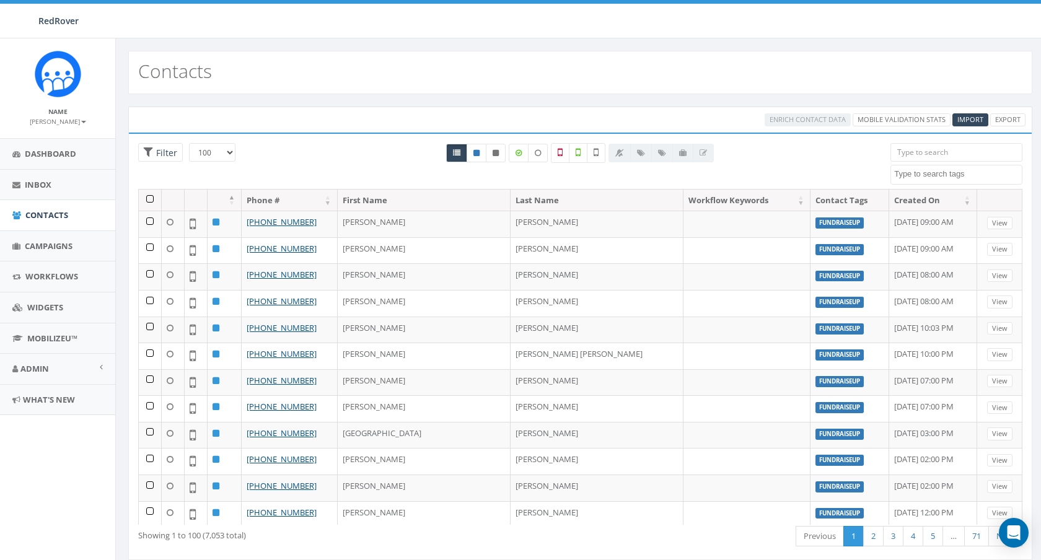
click at [924, 175] on textarea "Search" at bounding box center [958, 174] width 128 height 11
select select "OCA"
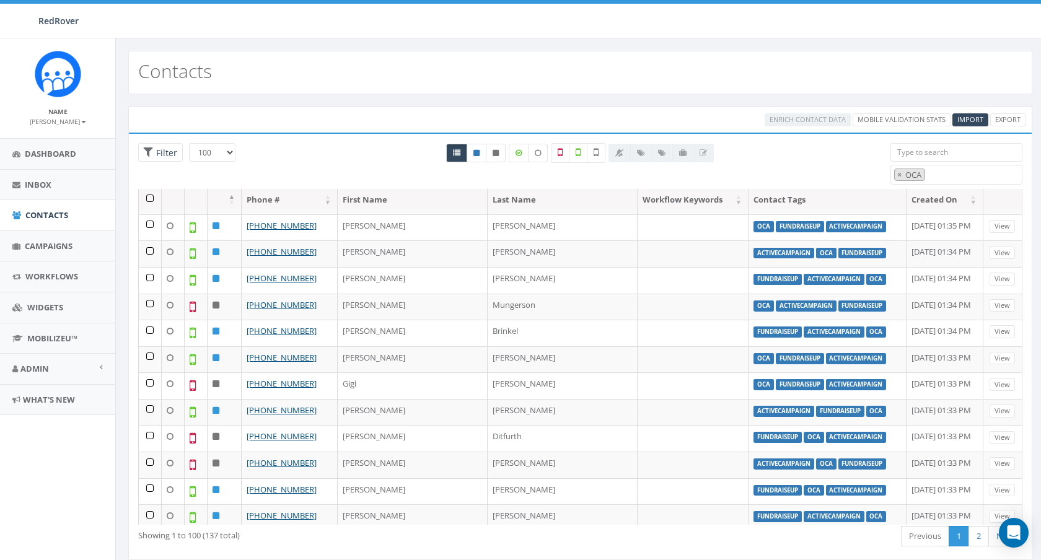
scroll to position [2298, 0]
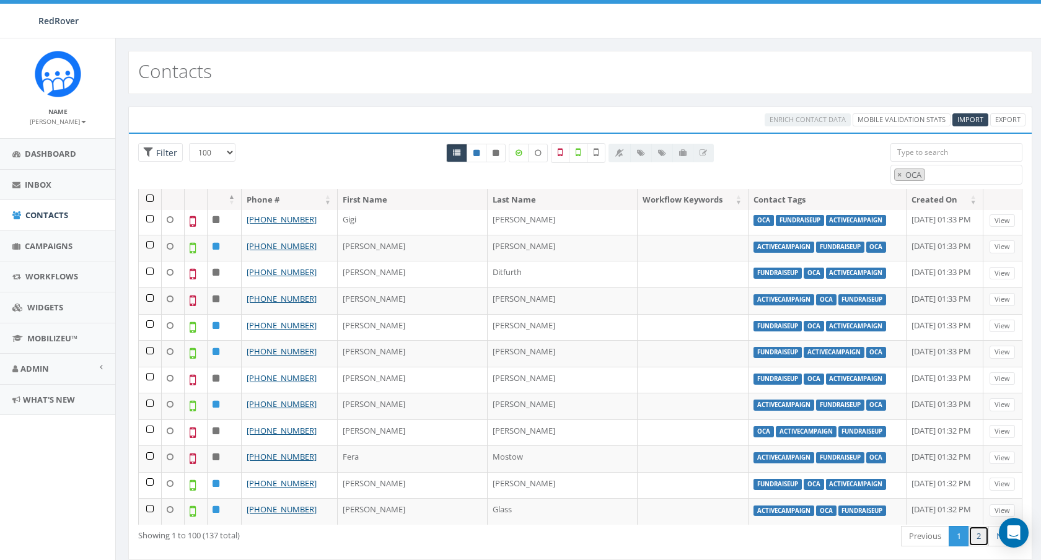
click at [982, 536] on link "2" at bounding box center [979, 536] width 20 height 20
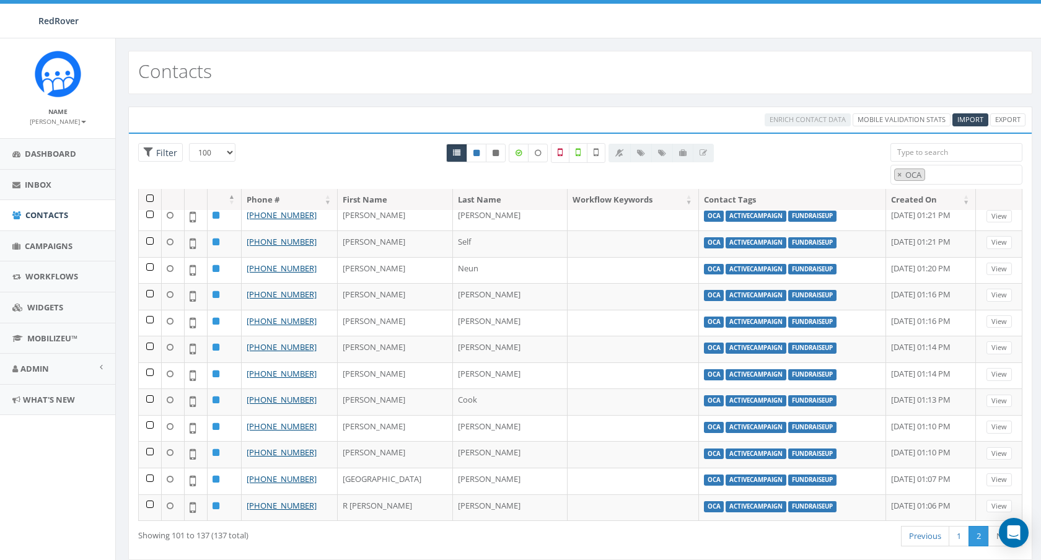
scroll to position [655, 0]
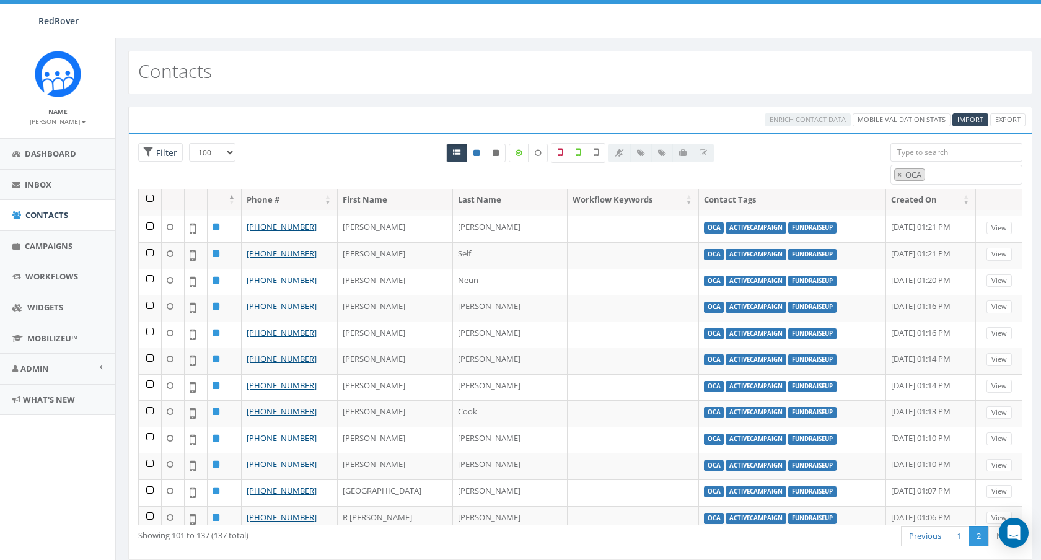
click at [149, 199] on th at bounding box center [150, 200] width 23 height 22
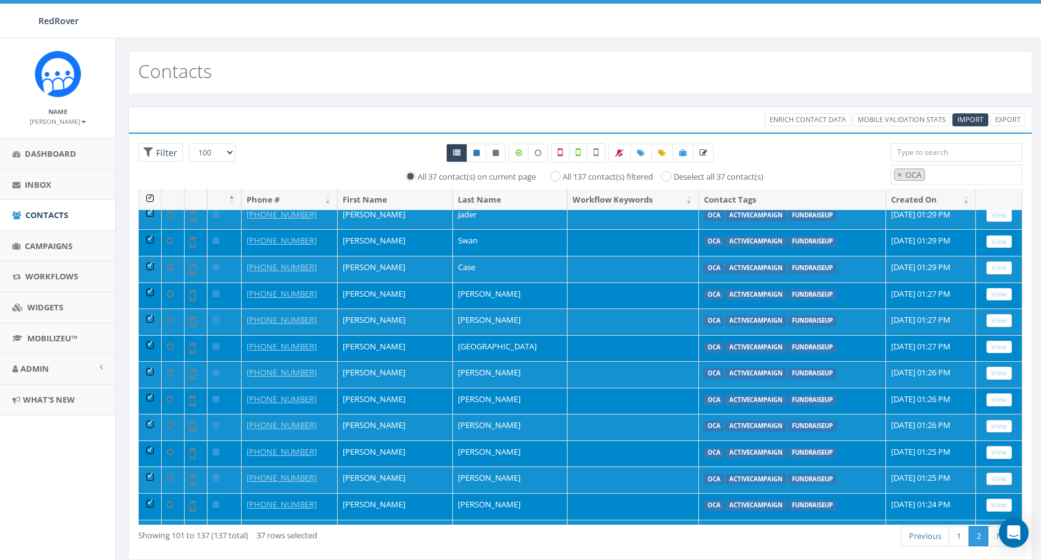
scroll to position [0, 0]
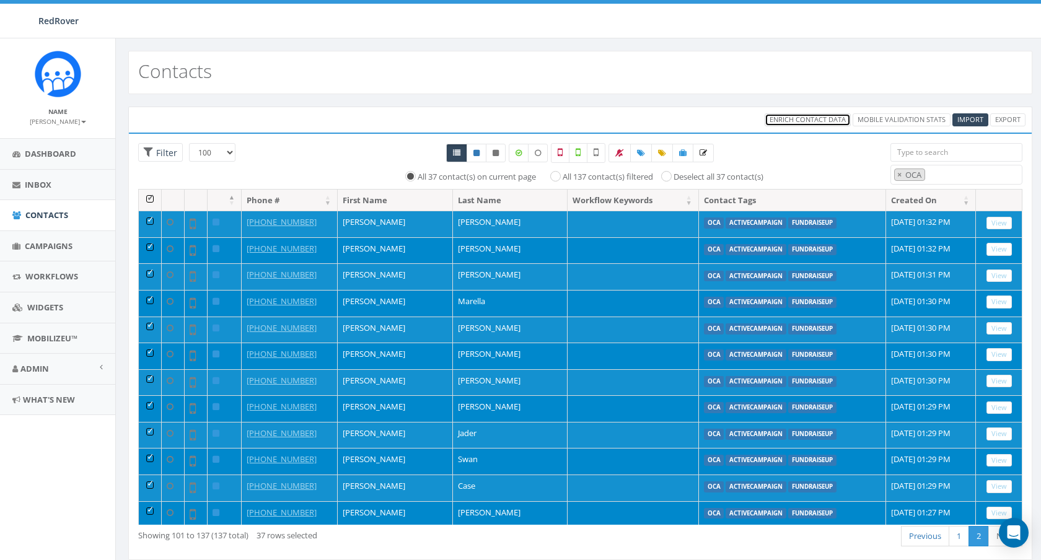
click at [827, 122] on span "Enrich Contact Data" at bounding box center [808, 119] width 76 height 9
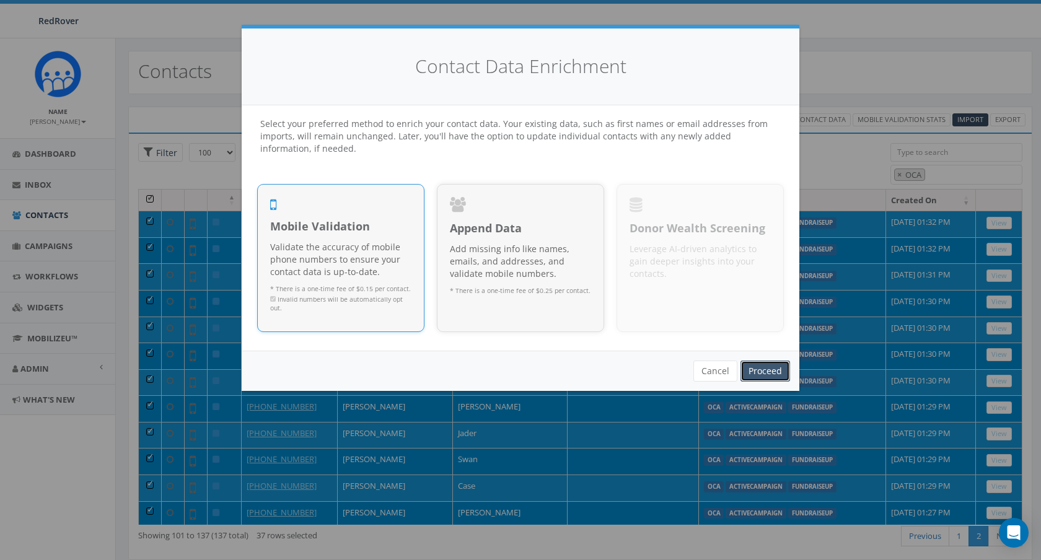
click at [782, 373] on link "Proceed" at bounding box center [766, 371] width 50 height 21
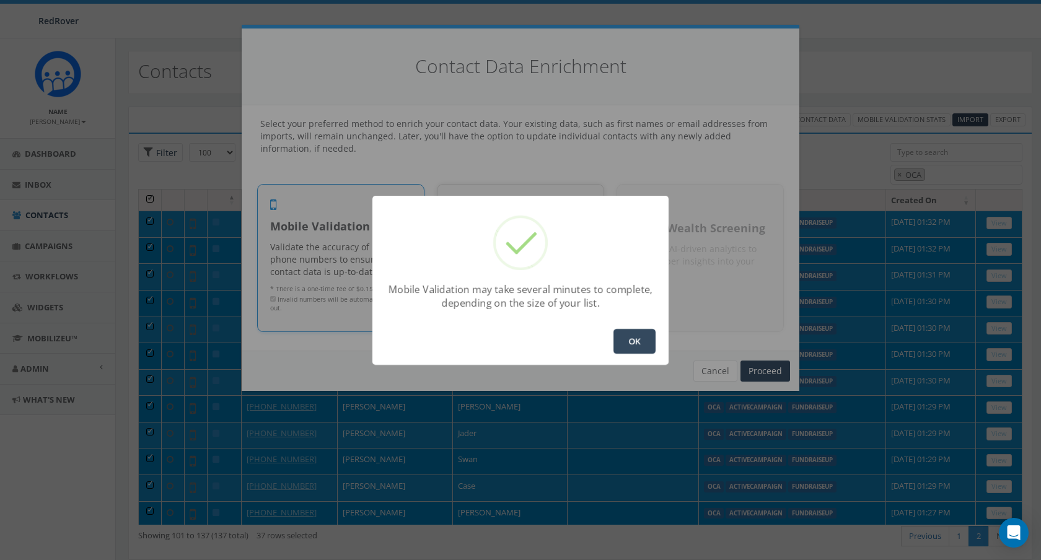
click at [643, 340] on button "OK" at bounding box center [635, 341] width 42 height 25
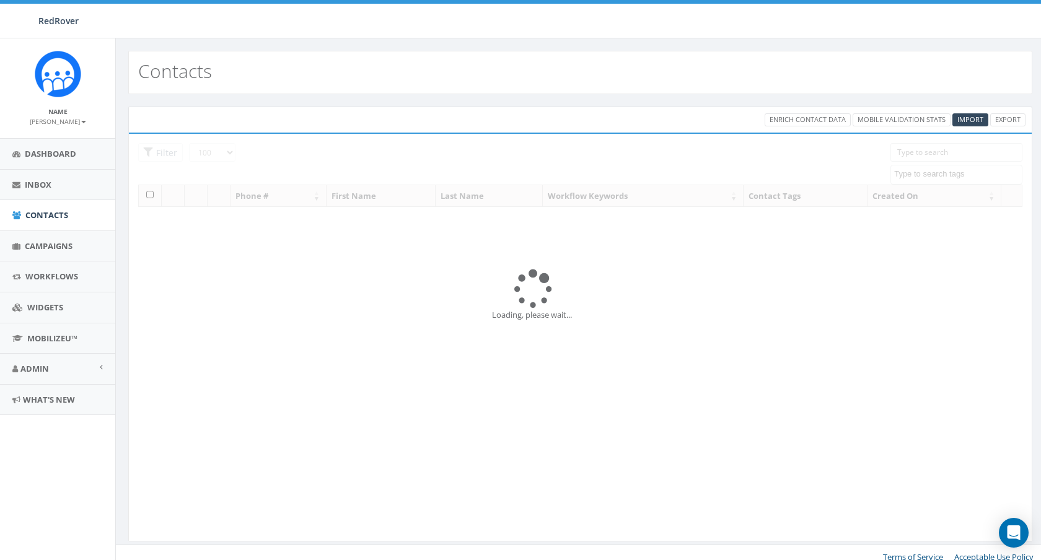
select select "100"
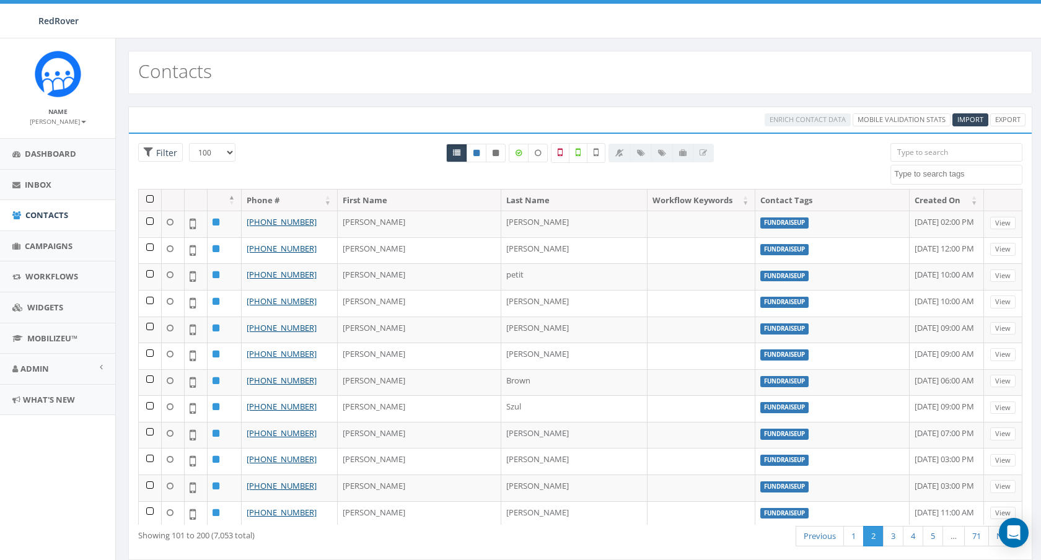
click at [932, 170] on textarea "Search" at bounding box center [958, 174] width 128 height 11
select select "OCA"
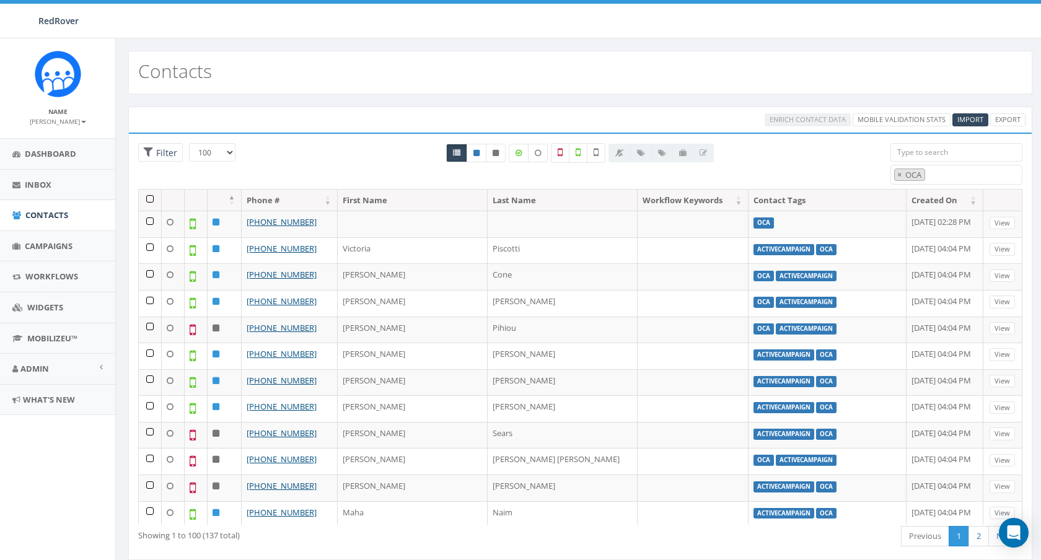
click at [219, 156] on select "25 50 100" at bounding box center [212, 152] width 46 height 19
click at [576, 154] on icon at bounding box center [578, 152] width 5 height 11
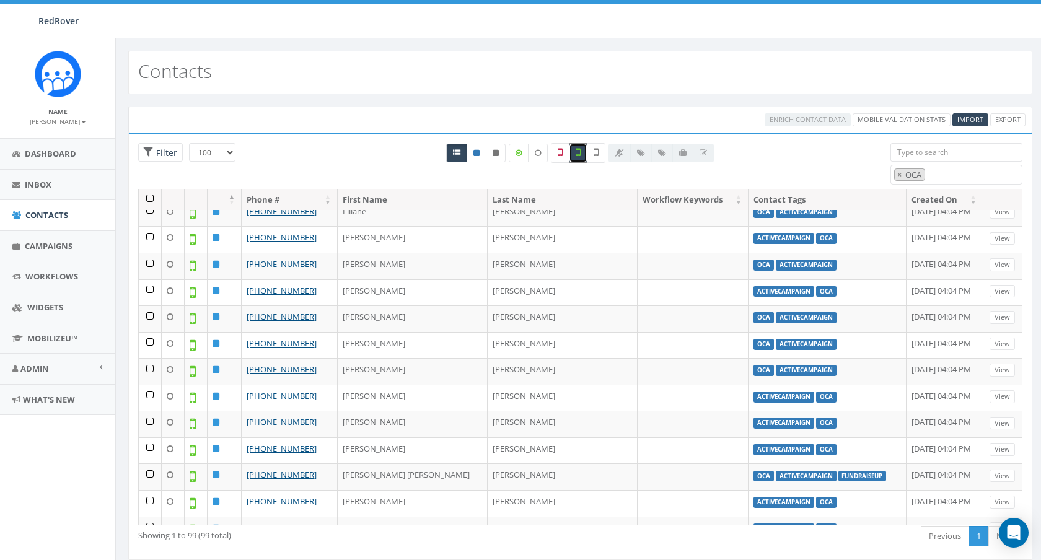
scroll to position [0, 0]
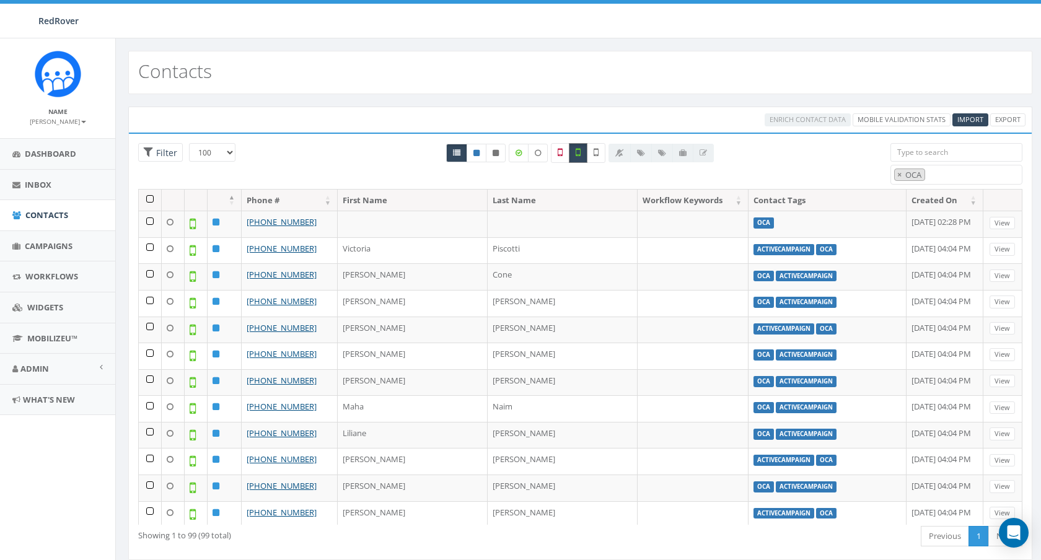
click at [581, 153] on icon at bounding box center [578, 152] width 5 height 11
checkbox input "false"
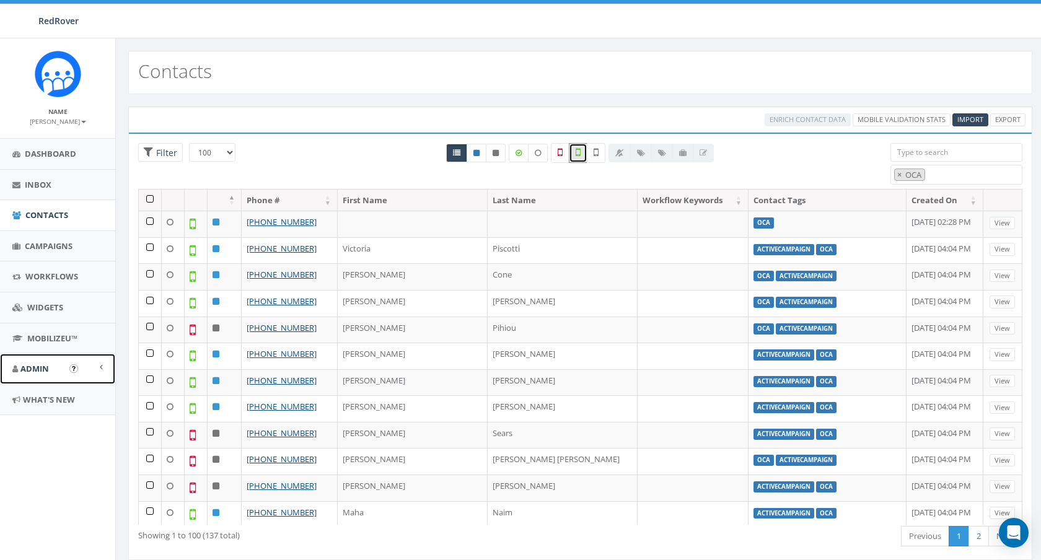
click at [42, 362] on link "Admin" at bounding box center [57, 369] width 115 height 30
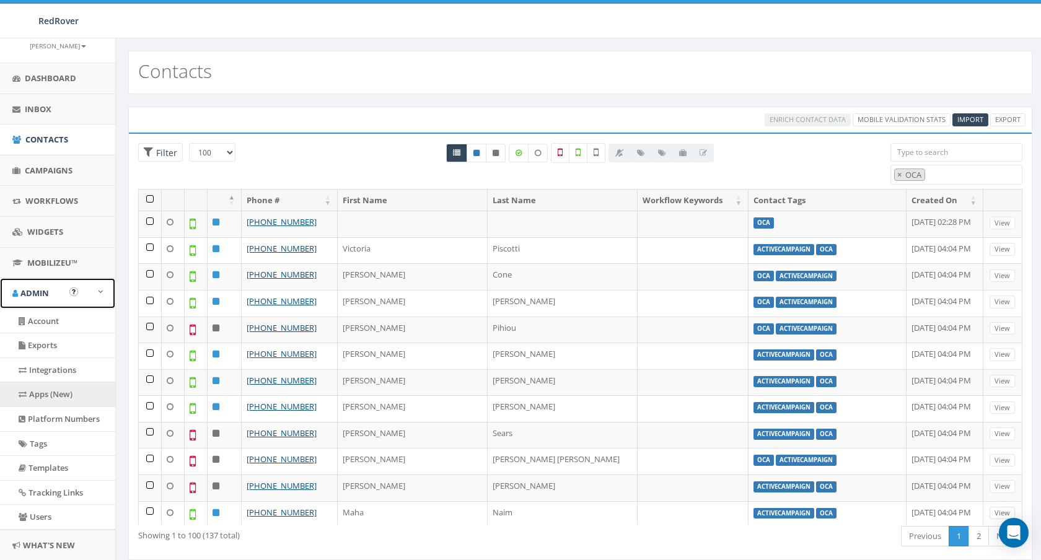
scroll to position [77, 0]
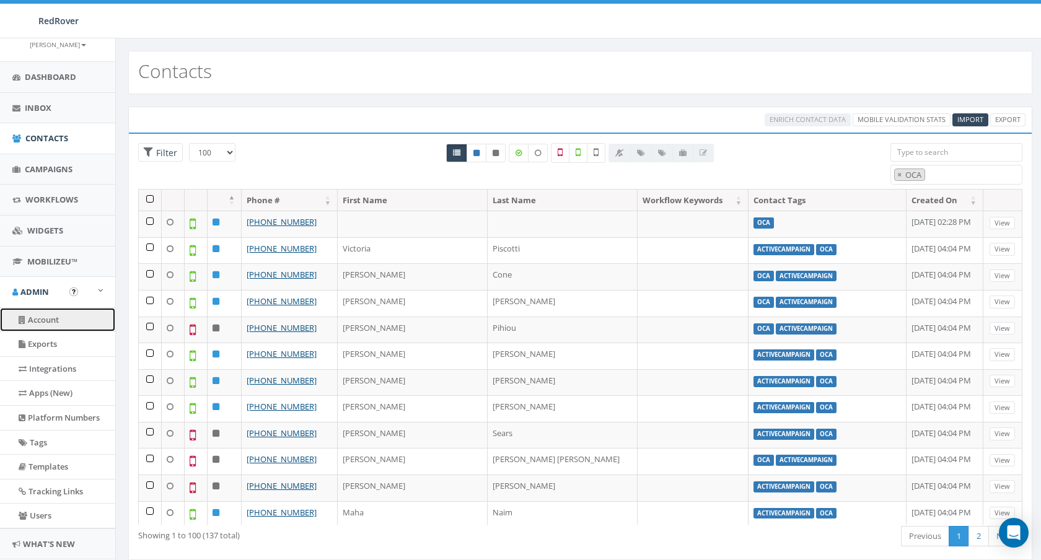
click at [50, 315] on link "Account" at bounding box center [57, 320] width 115 height 24
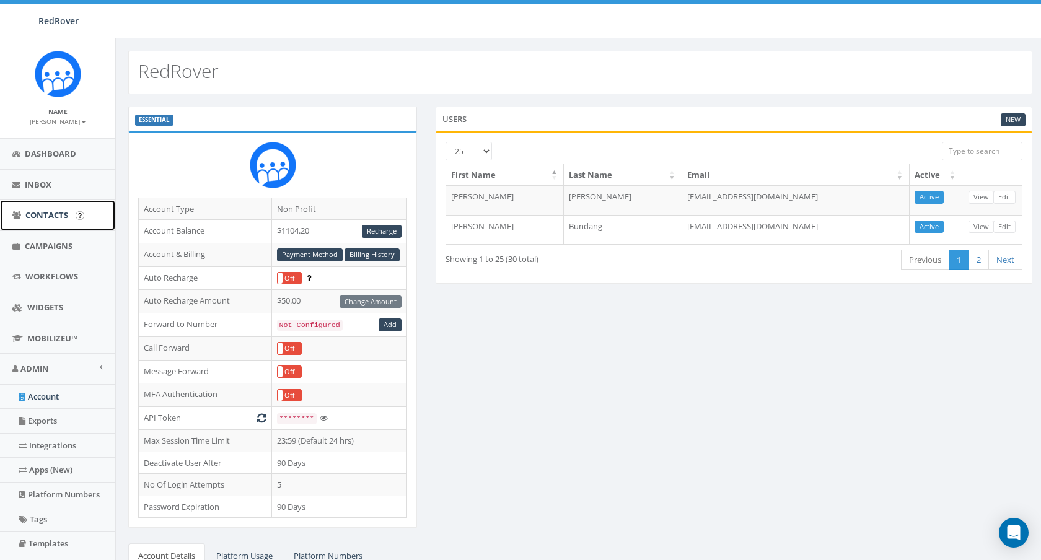
click at [58, 222] on link "Contacts" at bounding box center [57, 215] width 115 height 30
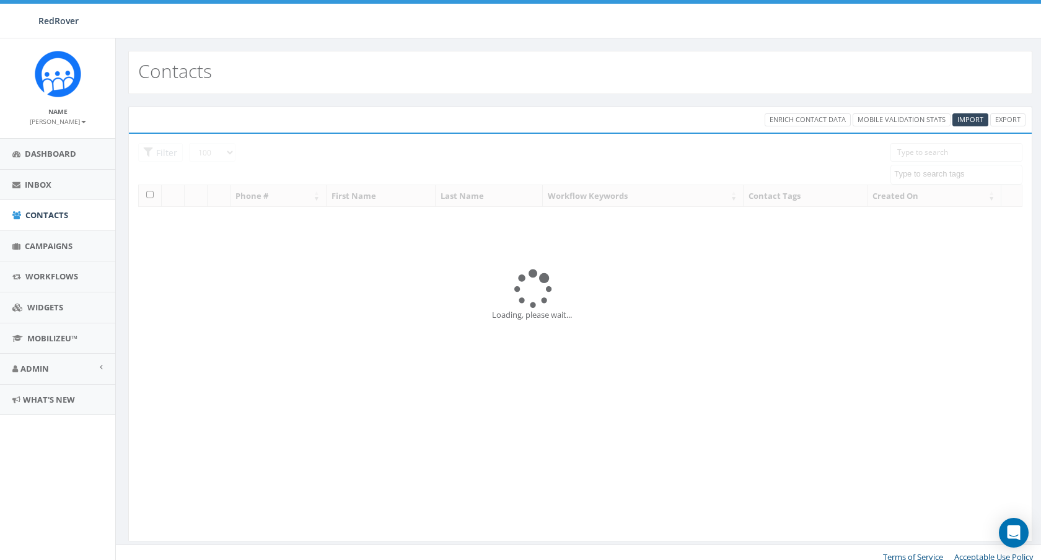
select select "100"
select select
